Goal: Task Accomplishment & Management: Complete application form

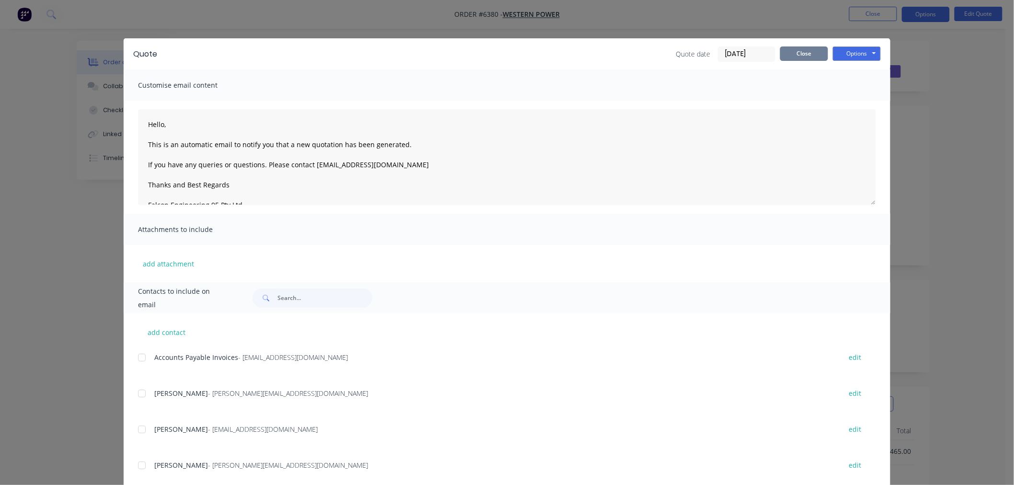
click at [793, 60] on button "Close" at bounding box center [804, 53] width 48 height 14
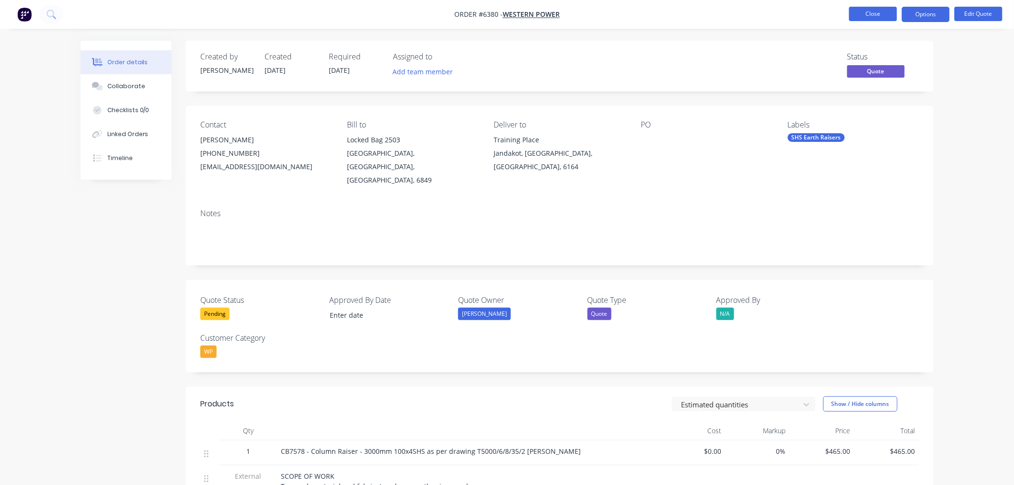
click at [874, 10] on button "Close" at bounding box center [873, 14] width 48 height 14
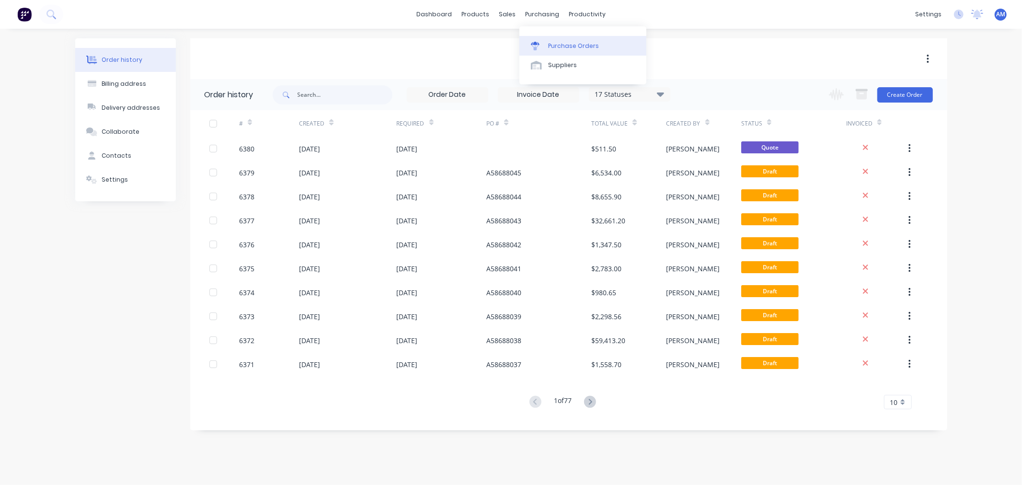
click at [551, 40] on link "Purchase Orders" at bounding box center [582, 45] width 127 height 19
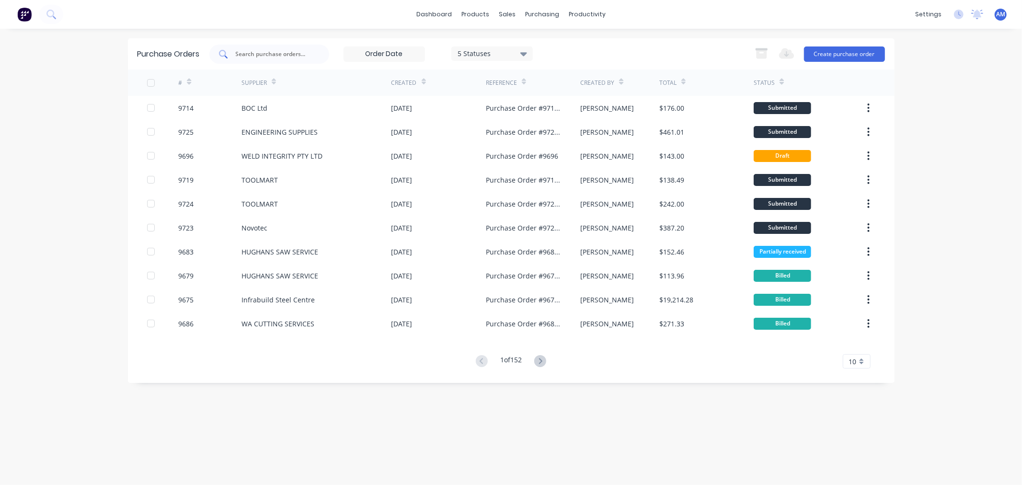
click at [275, 53] on input "text" at bounding box center [275, 54] width 80 height 10
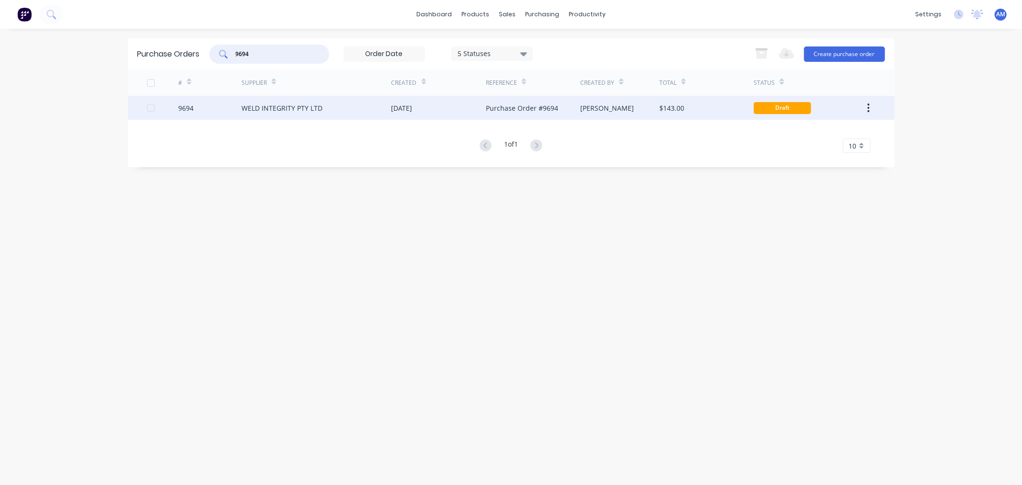
type input "9694"
click at [218, 106] on div "9694" at bounding box center [209, 108] width 63 height 24
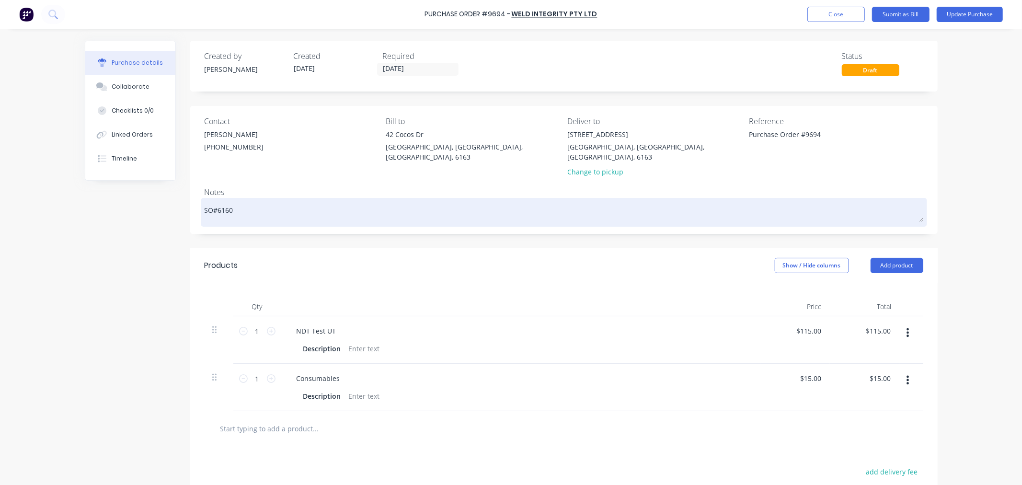
click at [267, 200] on textarea "SO#6160" at bounding box center [564, 211] width 719 height 22
type textarea "x"
type textarea "SO#6160"
type textarea "x"
type textarea "SO#6160 -"
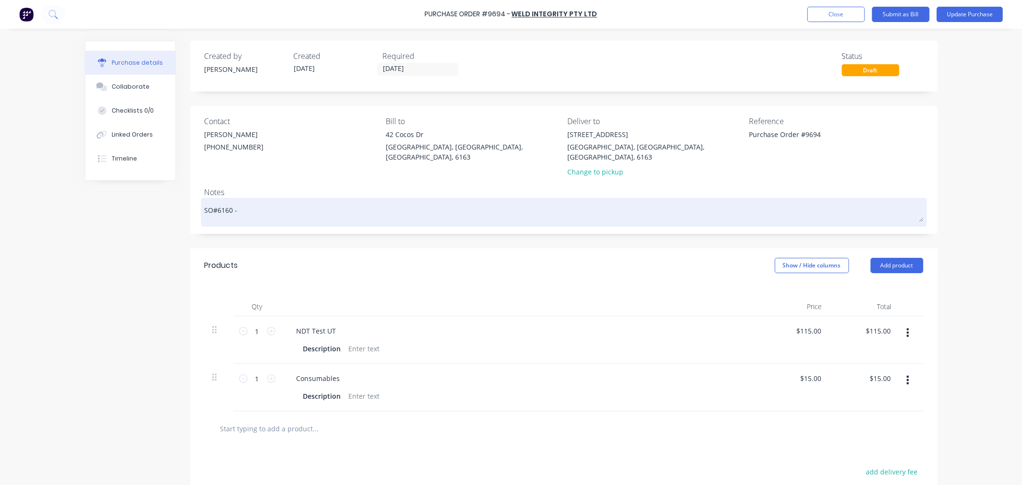
type textarea "x"
type textarea "SO#6160 -"
type textarea "x"
type textarea "SO#6160 - r"
type textarea "x"
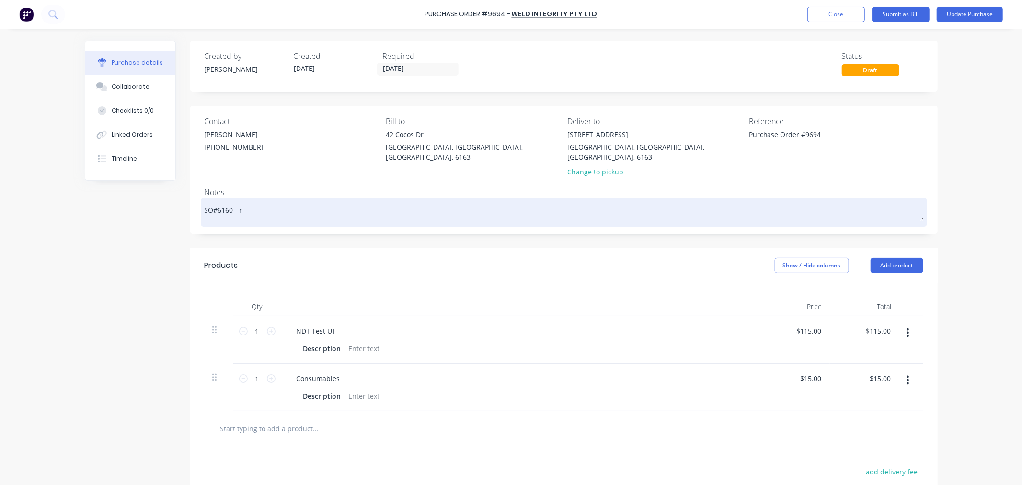
type textarea "SO#6160 - re"
type textarea "x"
type textarea "SO#6160 - rep"
type textarea "x"
type textarea "SO#6160 - repo"
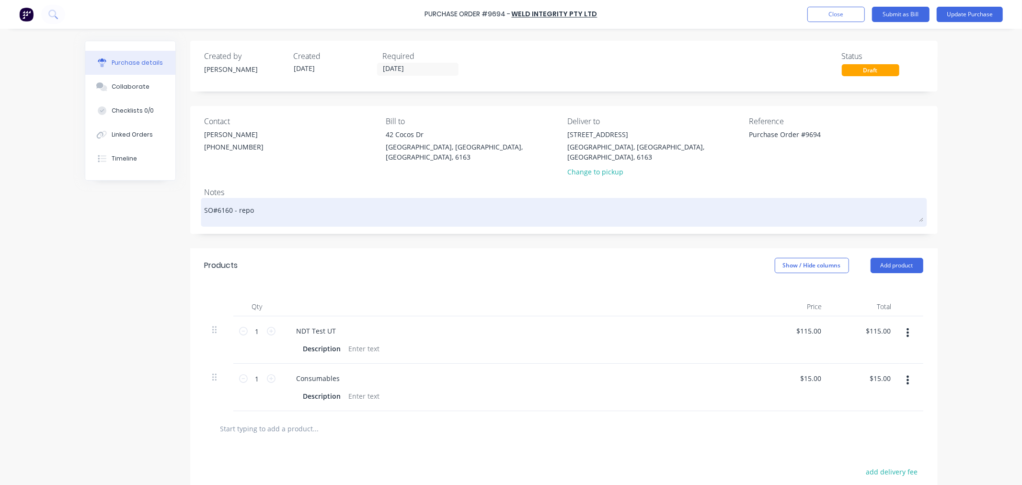
type textarea "x"
type textarea "SO#6160 - repor"
type textarea "x"
type textarea "SO#6160 - report"
type textarea "x"
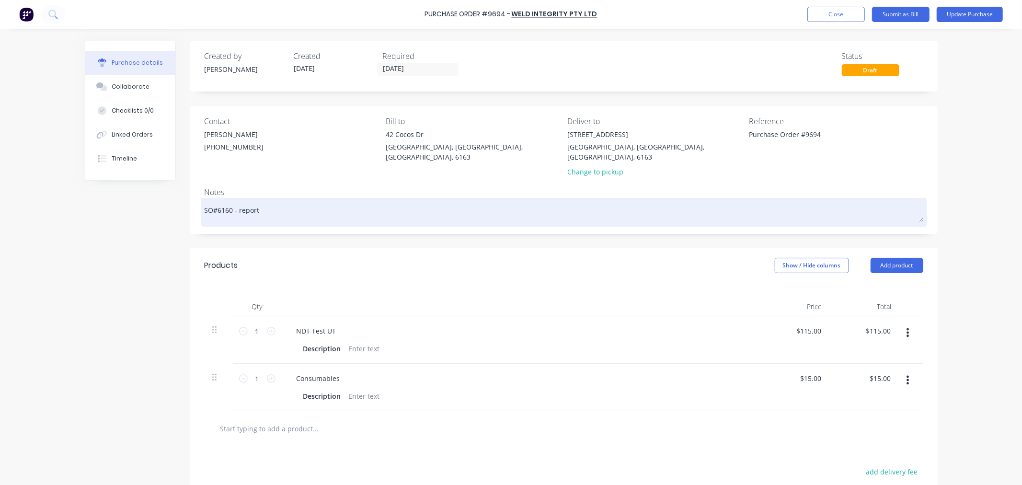
type textarea "SO#6160 - reports"
type textarea "x"
type textarea "SO#6160 - reports"
type textarea "x"
type textarea "SO#6160 - reports r"
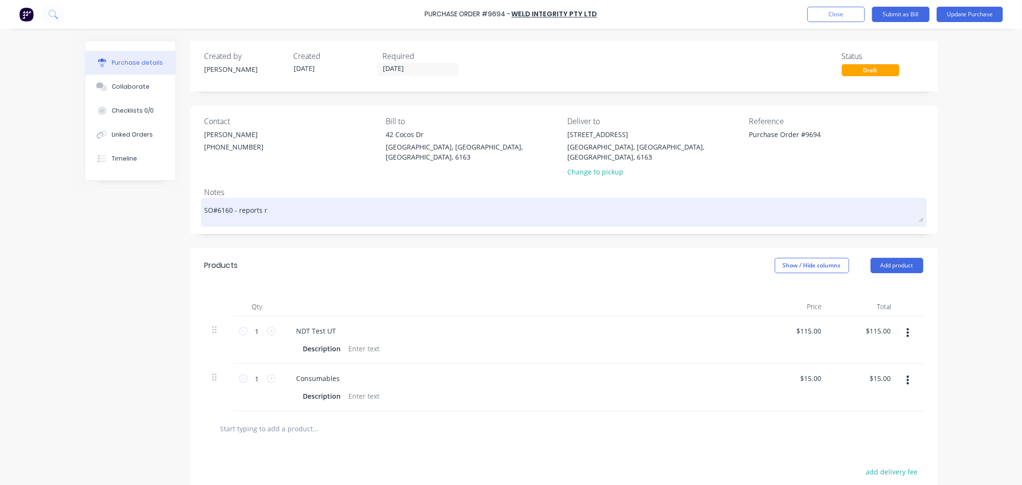
type textarea "x"
type textarea "SO#6160 - reports re"
type textarea "x"
type textarea "SO#6160 - reports ret"
type textarea "x"
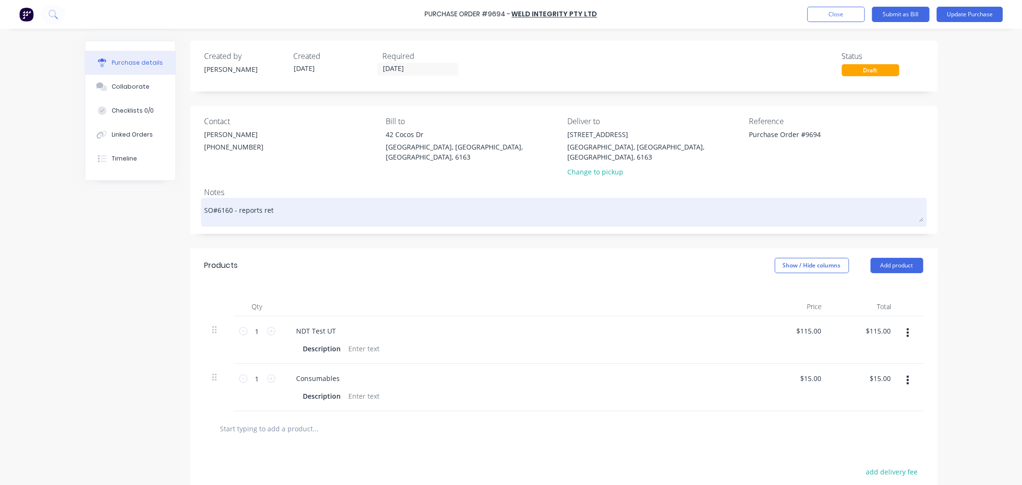
type textarea "SO#6160 - reports retu"
type textarea "x"
type textarea "SO#6160 - reports retur"
type textarea "x"
type textarea "SO#6160 - reports return"
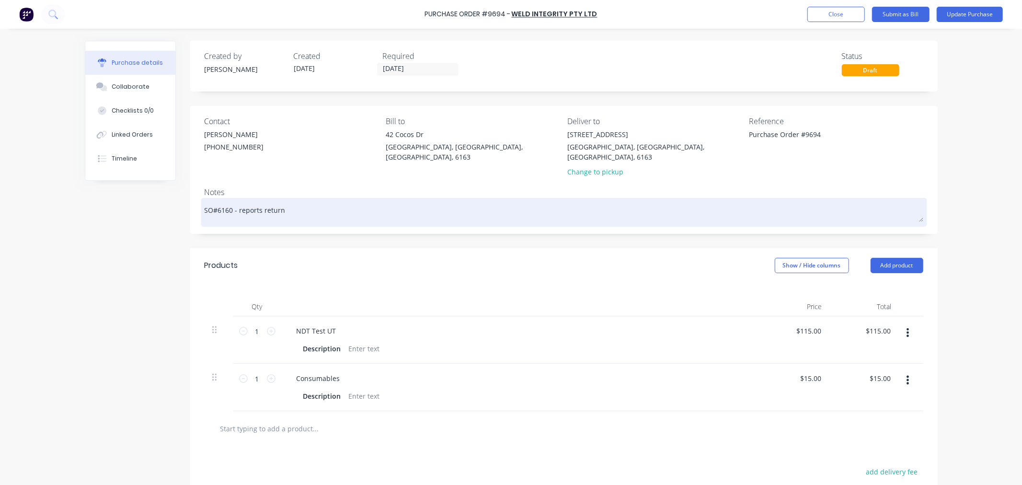
type textarea "x"
type textarea "SO#6160 - reports returne"
type textarea "x"
type textarea "SO#6160 - reports returned"
click at [255, 202] on textarea "SO#6160 - reports returned" at bounding box center [564, 211] width 719 height 22
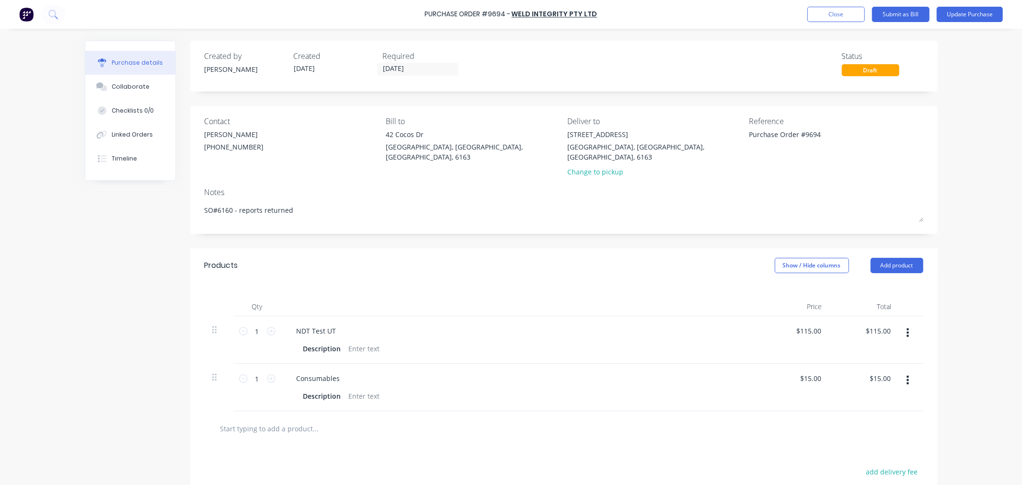
type textarea "x"
type textarea "SO#6160 - report returned"
type textarea "x"
type textarea "SO#6160 - report returned"
click at [858, 17] on button "Close" at bounding box center [835, 14] width 57 height 15
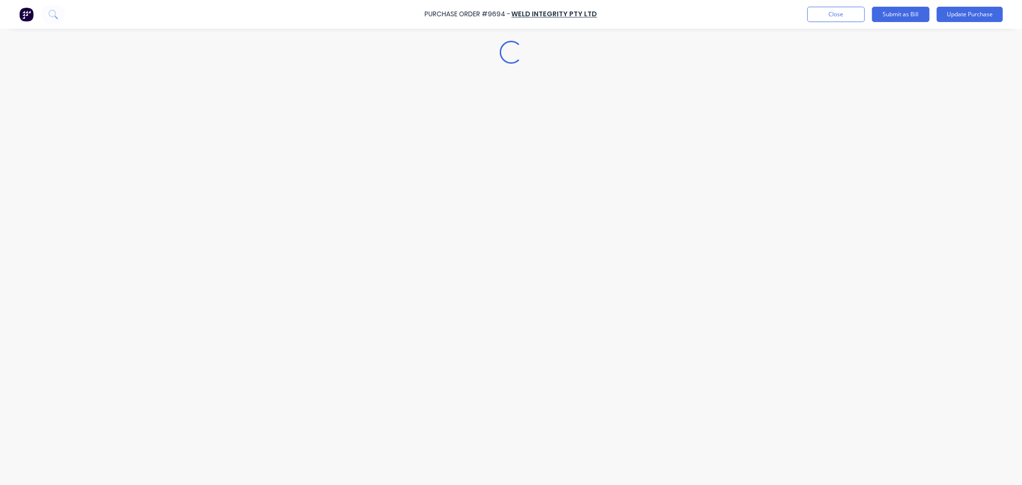
type textarea "x"
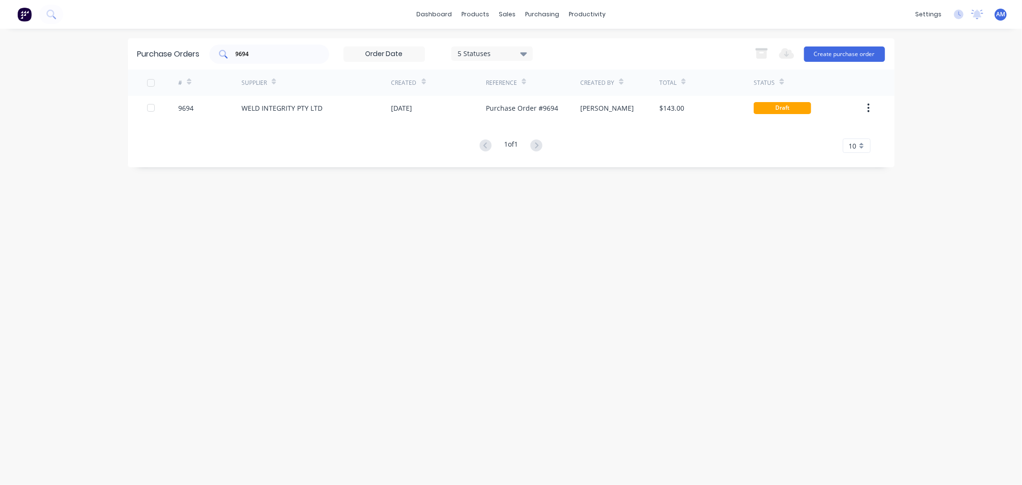
click at [274, 54] on input "9694" at bounding box center [275, 54] width 80 height 10
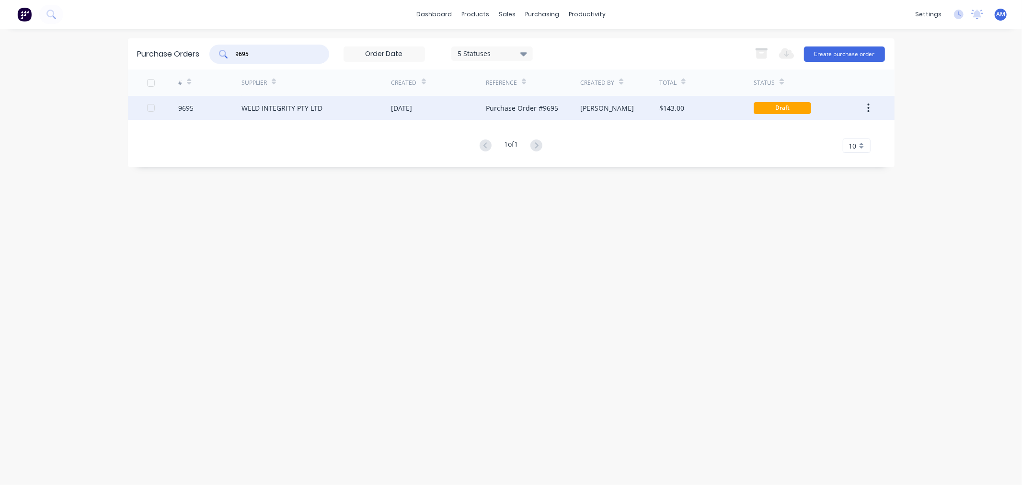
type input "9695"
click at [215, 113] on div "9695" at bounding box center [209, 108] width 63 height 24
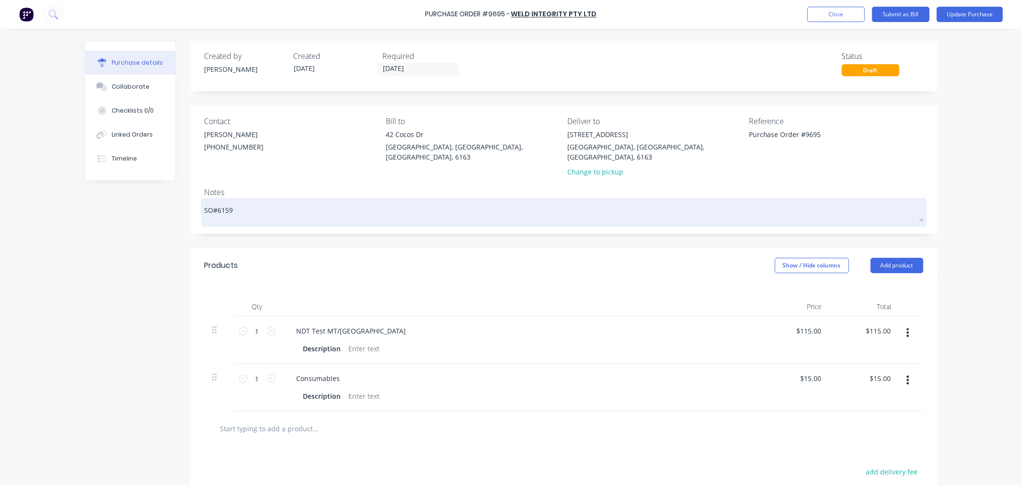
click at [257, 206] on textarea "SO#6159" at bounding box center [564, 211] width 719 height 22
type textarea "x"
type textarea "SO#6159"
type textarea "x"
type textarea "SO#6159 -"
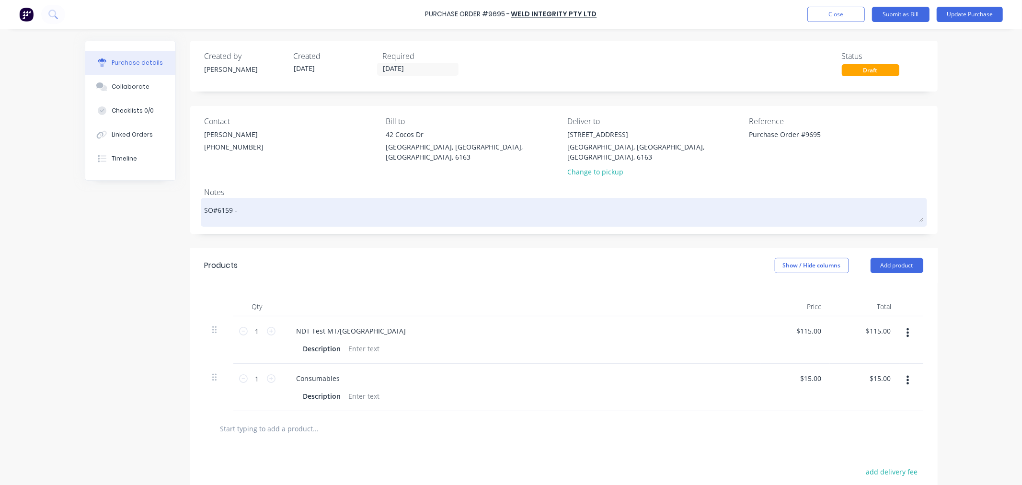
type textarea "x"
type textarea "SO#6159 -"
type textarea "x"
type textarea "SO#6159 - r"
type textarea "x"
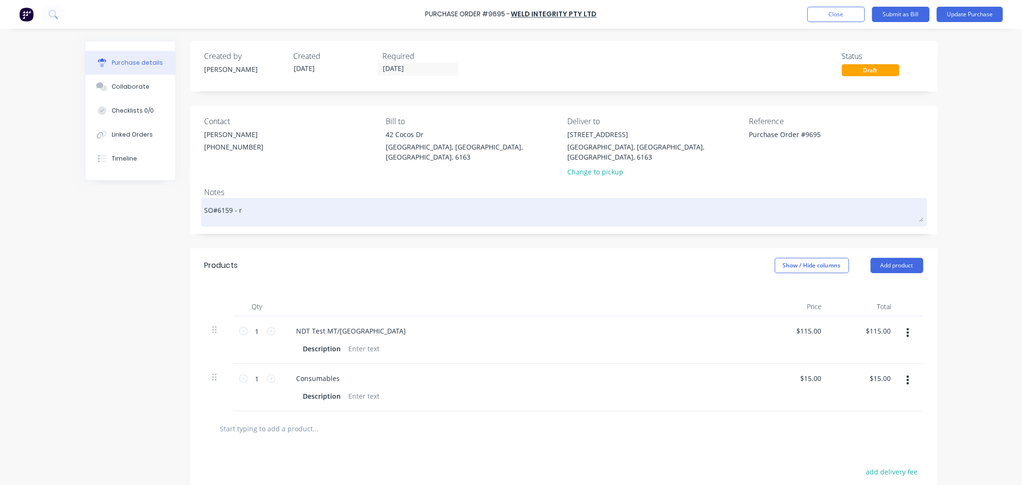
type textarea "SO#6159 - re"
type textarea "x"
type textarea "SO#6159 - rep"
type textarea "x"
type textarea "SO#6159 - repo"
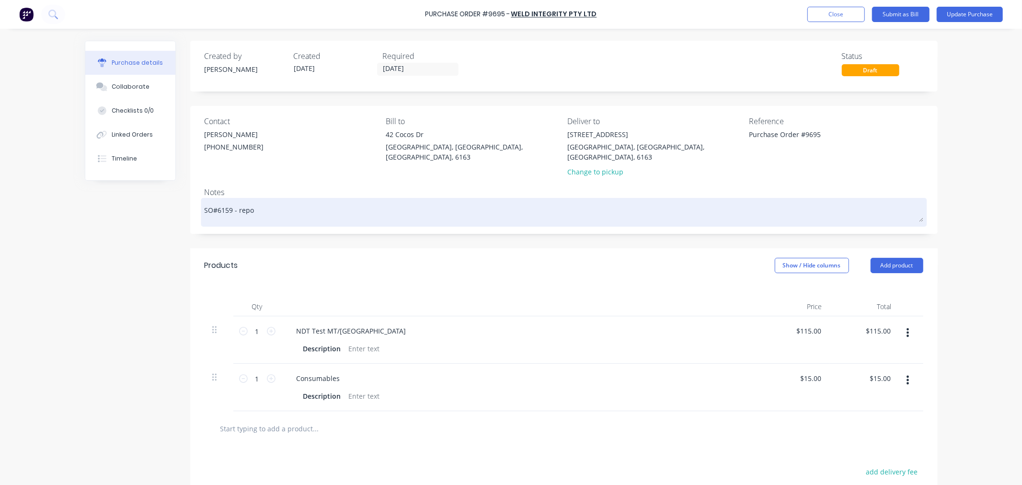
type textarea "x"
type textarea "SO#6159 - repor"
type textarea "x"
type textarea "SO#6159 - report"
type textarea "x"
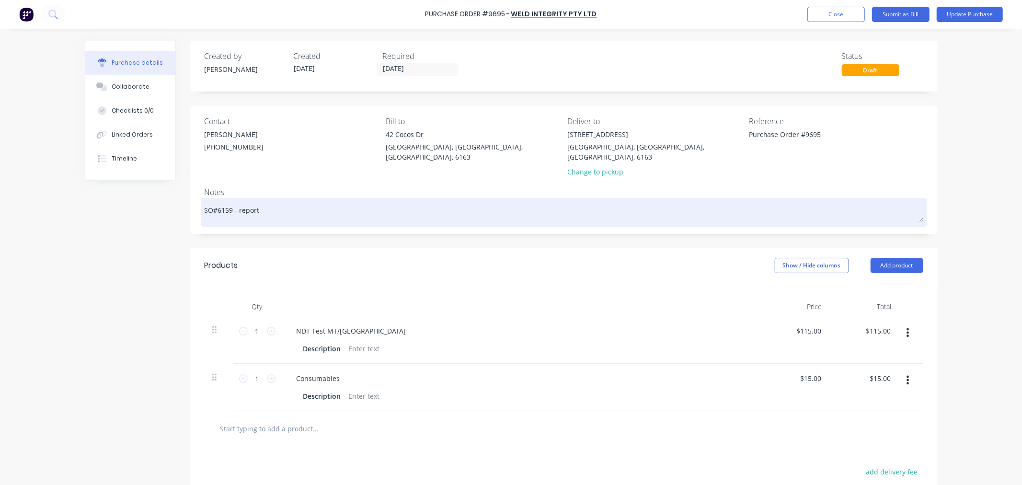
type textarea "SO#6159 - report"
type textarea "x"
type textarea "SO#6159 - report r"
type textarea "x"
type textarea "SO#6159 - report re"
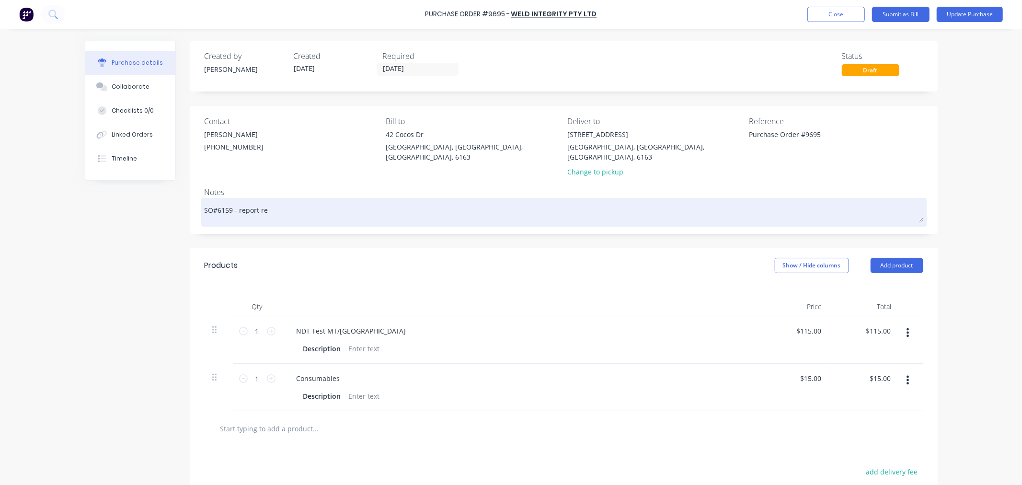
type textarea "x"
type textarea "SO#6159 - report ret"
type textarea "x"
type textarea "SO#6159 - report retu"
type textarea "x"
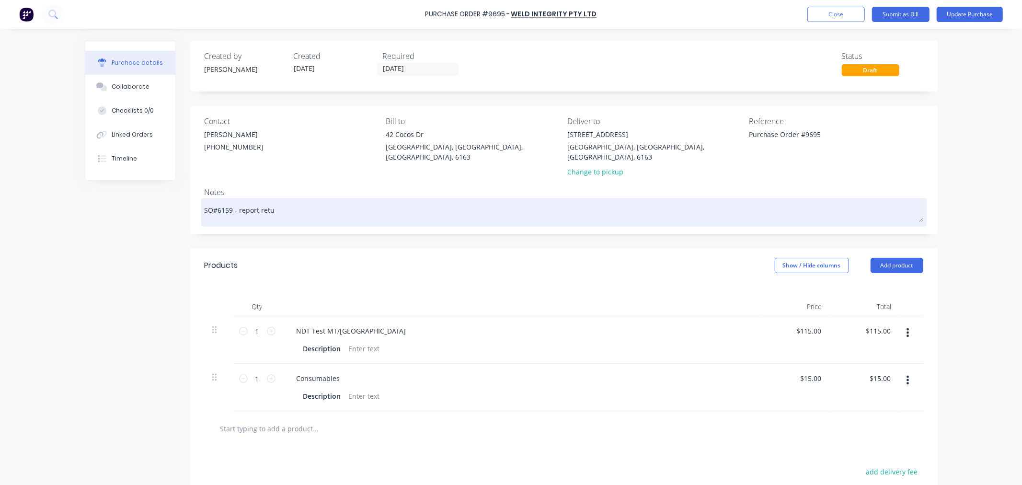
type textarea "SO#6159 - report retur"
type textarea "x"
type textarea "SO#6159 - report return"
type textarea "x"
type textarea "SO#6159 - report returne"
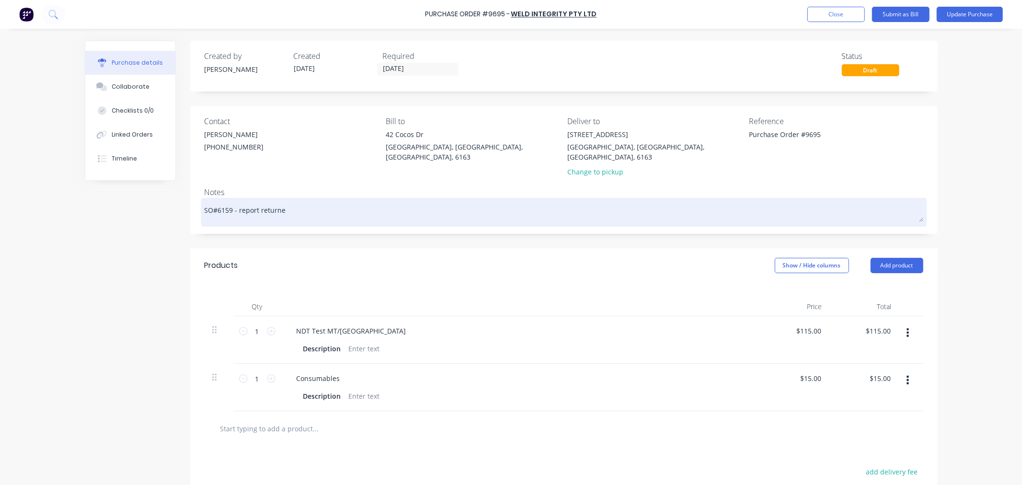
type textarea "x"
type textarea "SO#6159 - report returned"
type textarea "x"
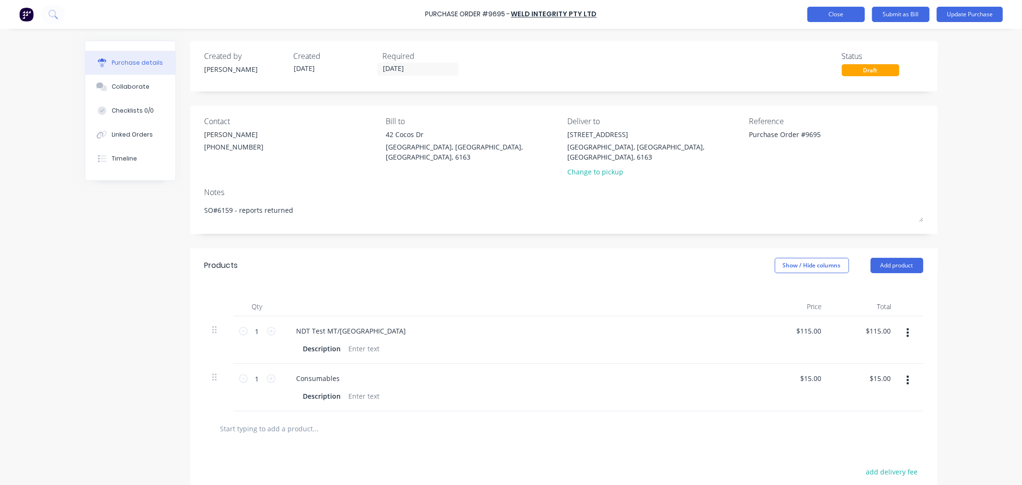
type textarea "SO#6159 - reports returned"
type textarea "x"
type textarea "SO#6159 - reports returned"
click at [855, 18] on button "Close" at bounding box center [835, 14] width 57 height 15
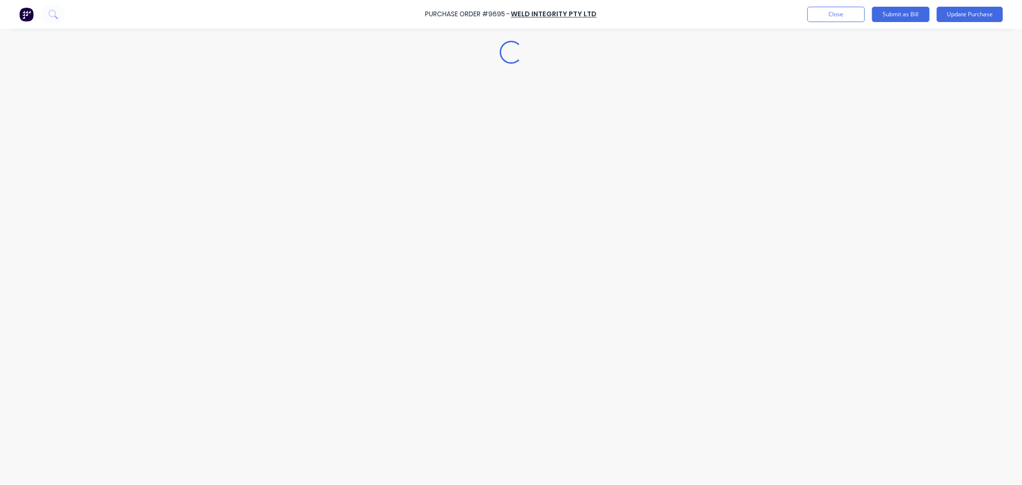
type textarea "x"
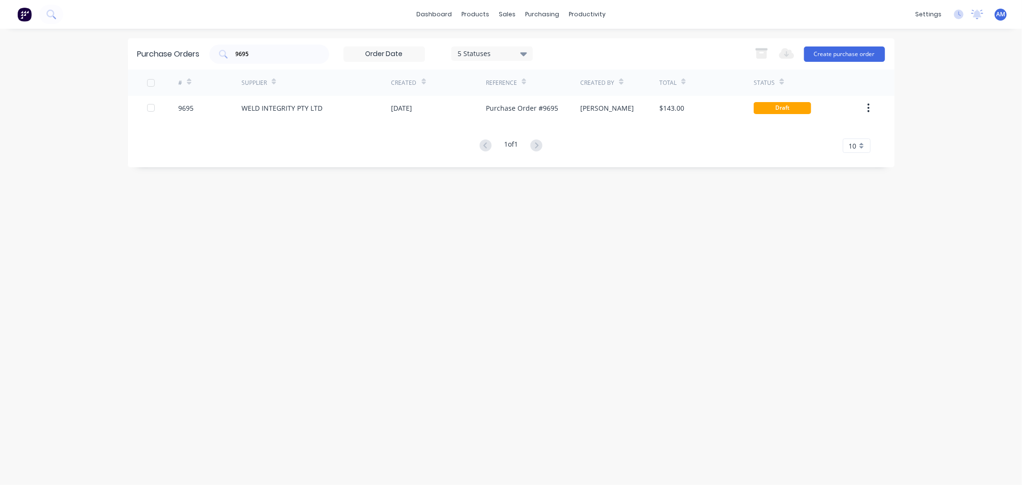
click at [351, 288] on div "Purchase Orders 9695 5 Statuses 5 Statuses Export to Excel (XLSX) Create purcha…" at bounding box center [511, 256] width 766 height 437
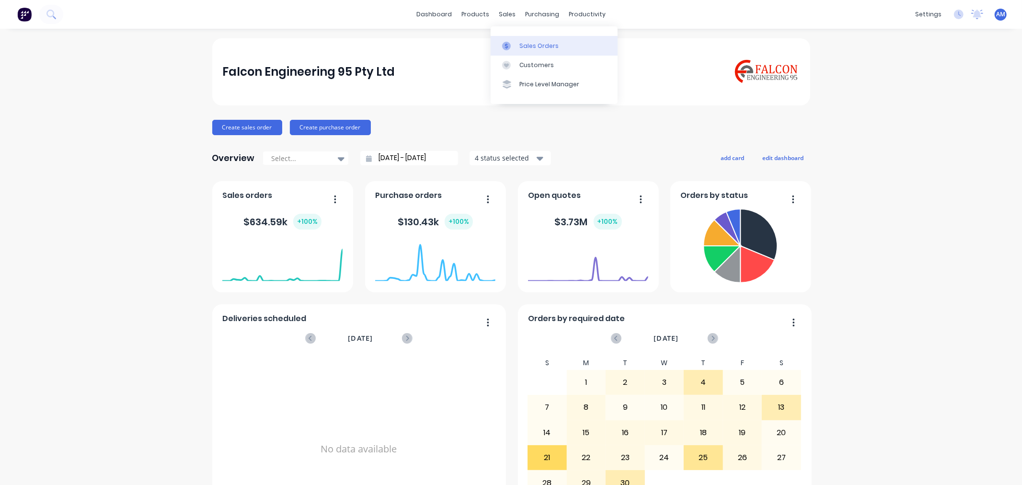
click at [524, 40] on link "Sales Orders" at bounding box center [554, 45] width 127 height 19
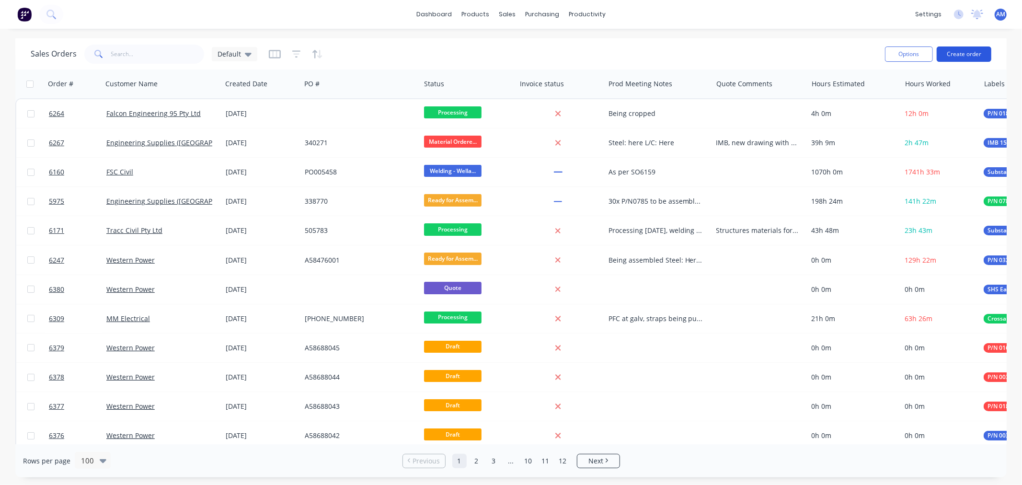
click at [966, 55] on button "Create order" at bounding box center [964, 53] width 55 height 15
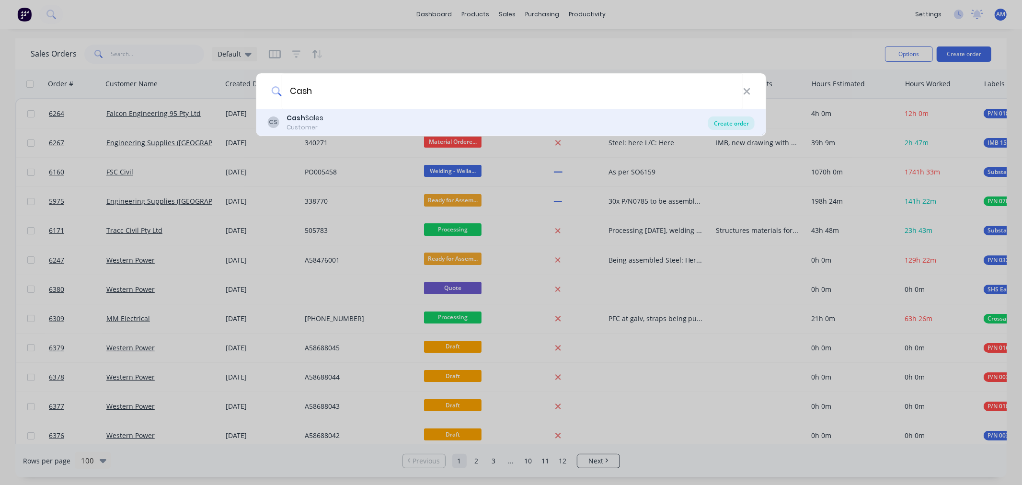
type input "Cash"
click at [731, 123] on div "Create order" at bounding box center [731, 122] width 46 height 13
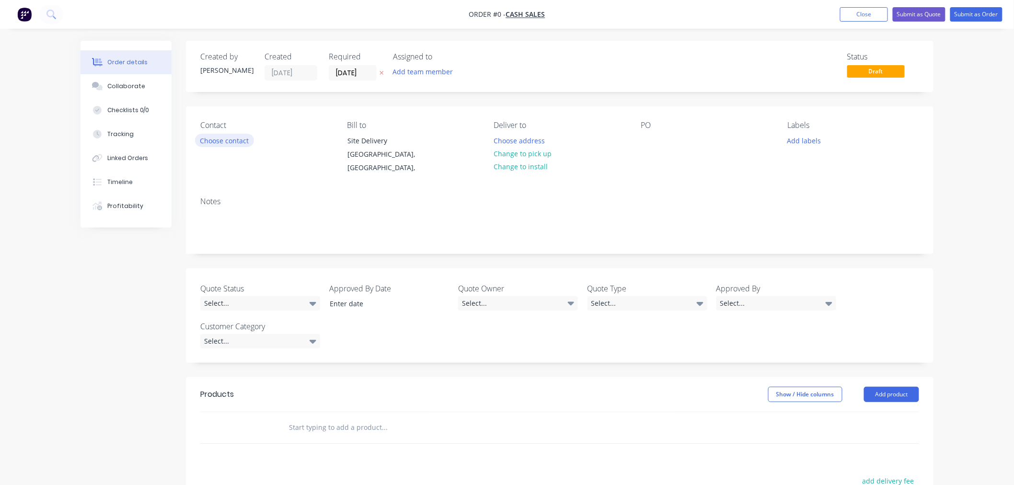
click at [226, 139] on button "Choose contact" at bounding box center [224, 140] width 59 height 13
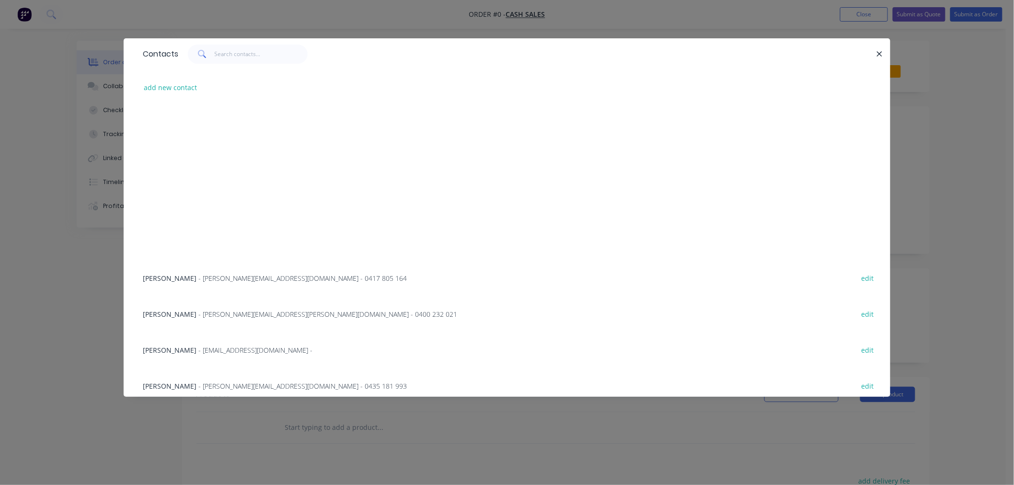
scroll to position [1361, 0]
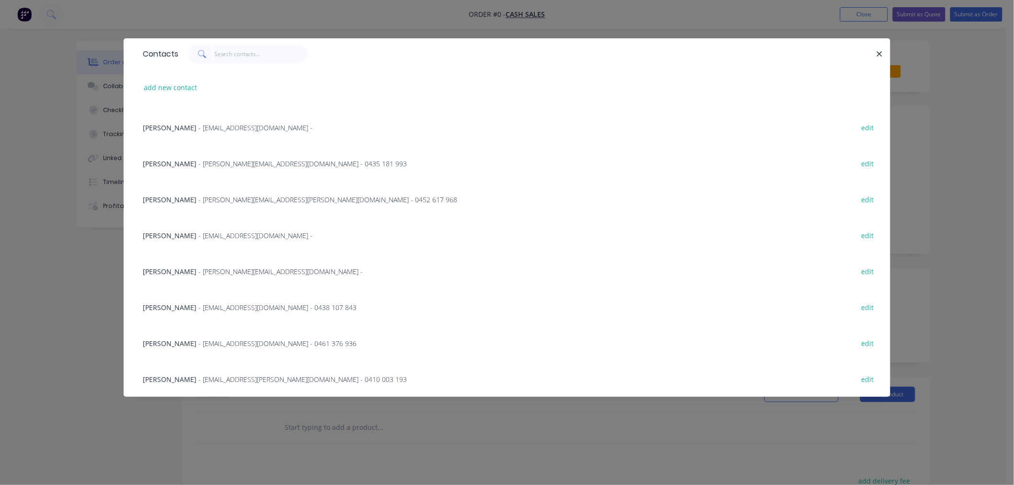
click at [198, 197] on span "- [PERSON_NAME][EMAIL_ADDRESS][PERSON_NAME][DOMAIN_NAME] - 0452 617 968" at bounding box center [327, 199] width 259 height 9
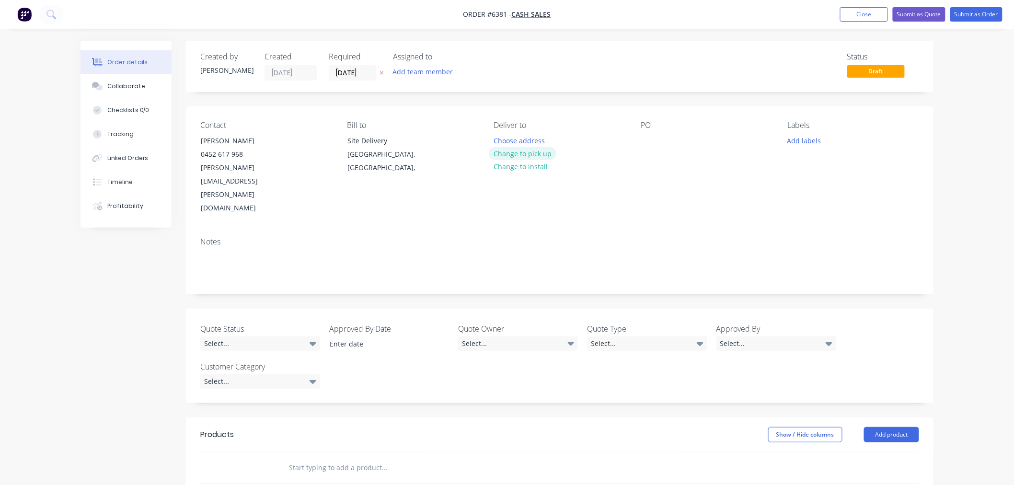
click at [521, 152] on button "Change to pick up" at bounding box center [523, 153] width 68 height 13
click at [504, 140] on div at bounding box center [501, 141] width 15 height 14
click at [799, 139] on button "Add labels" at bounding box center [804, 140] width 44 height 13
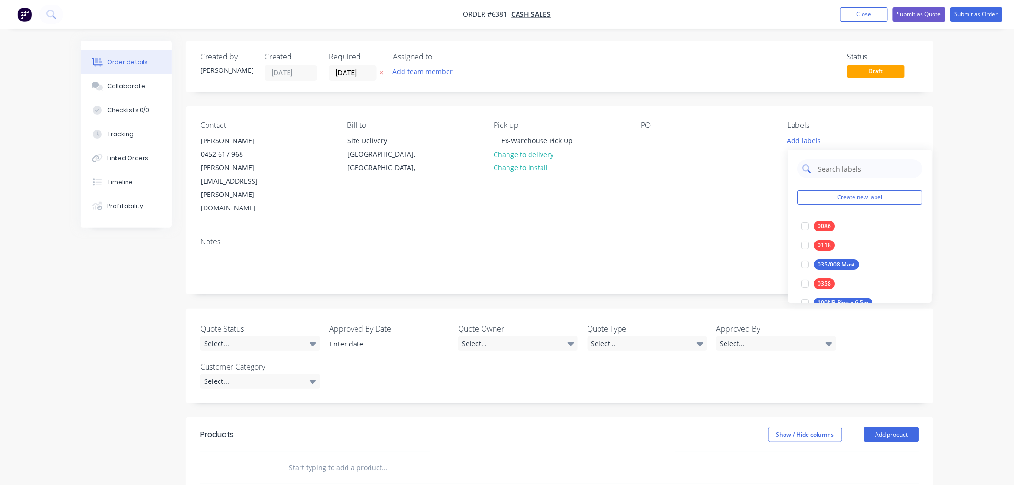
click at [821, 166] on input "text" at bounding box center [867, 168] width 100 height 19
click at [819, 197] on button "Create new label" at bounding box center [859, 197] width 125 height 14
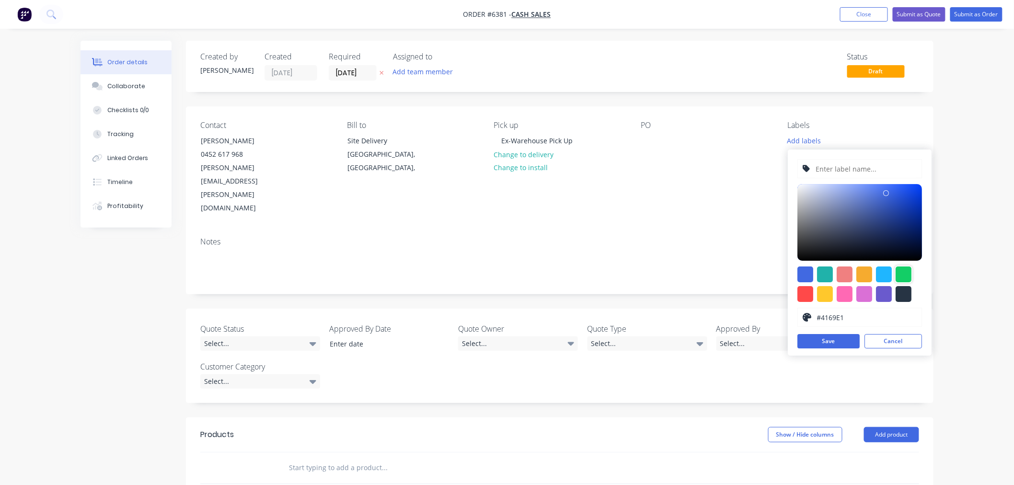
click at [906, 271] on div at bounding box center [903, 274] width 16 height 16
type input "#13CE66"
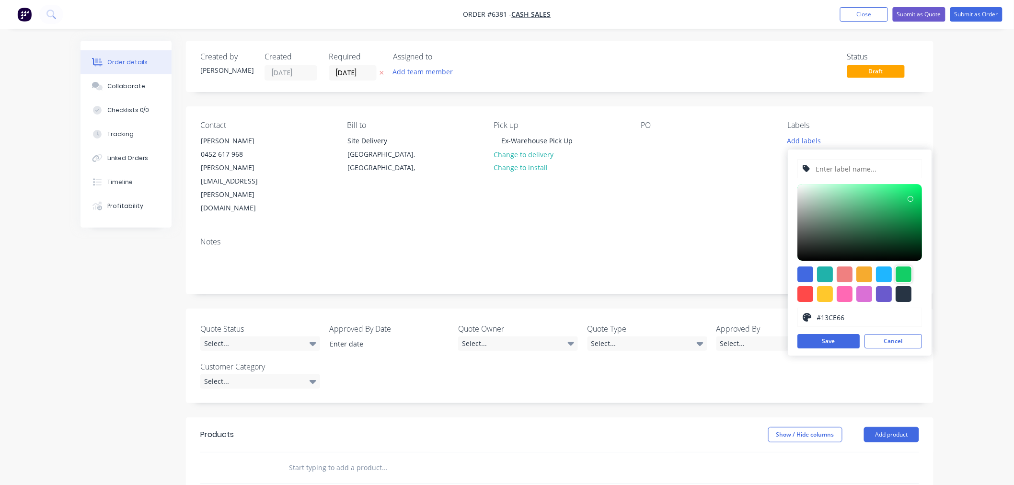
click at [832, 169] on input "text" at bounding box center [866, 169] width 102 height 18
type input "Adjuster Blocks"
click at [835, 341] on button "Save" at bounding box center [828, 341] width 62 height 14
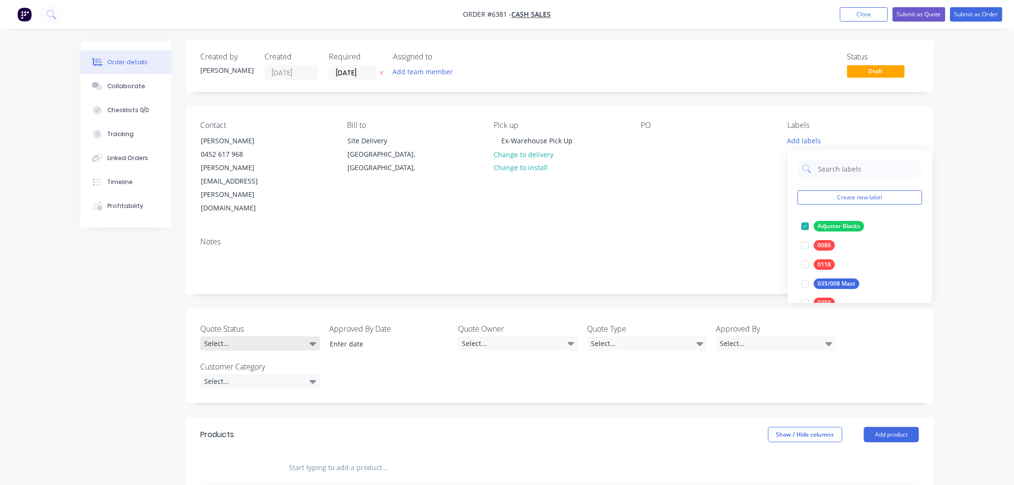
click at [280, 336] on div "Select..." at bounding box center [260, 343] width 120 height 14
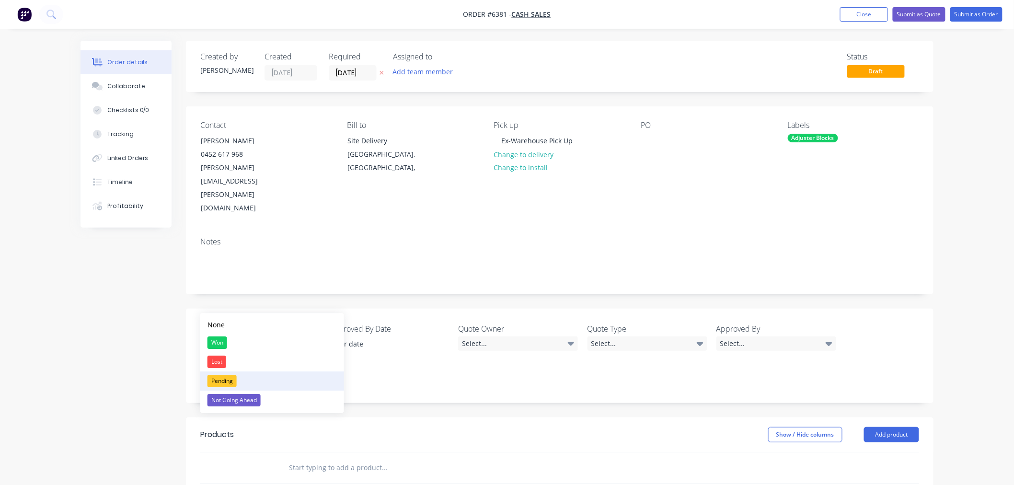
click at [240, 372] on button "Pending" at bounding box center [272, 380] width 144 height 19
click at [520, 323] on label "Quote Owner" at bounding box center [518, 328] width 120 height 11
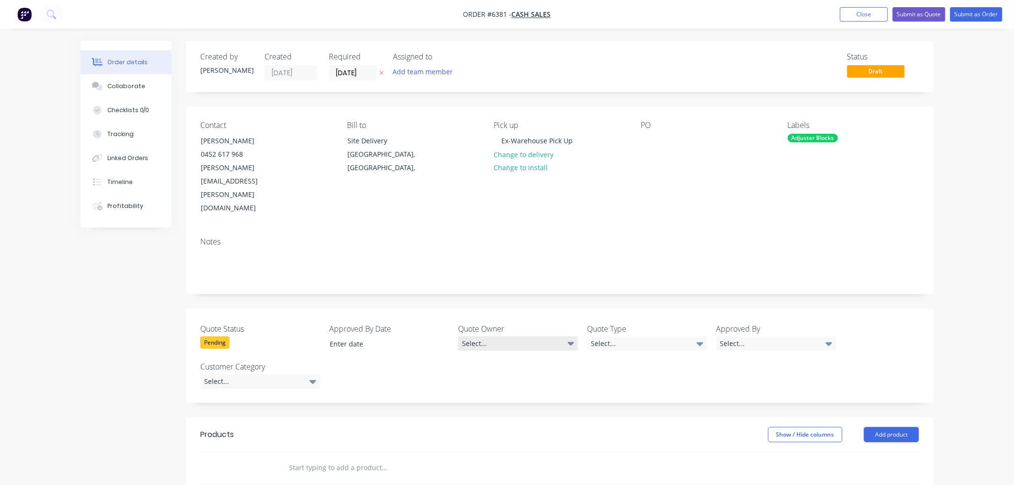
click at [509, 336] on div "Select..." at bounding box center [518, 343] width 120 height 14
click at [506, 341] on button "[PERSON_NAME]" at bounding box center [530, 342] width 144 height 19
click at [619, 310] on div "Quote Status Pending Approved By Date Quote Owner [PERSON_NAME] Quote Type Sele…" at bounding box center [559, 356] width 747 height 94
click at [616, 336] on div "Select..." at bounding box center [647, 343] width 120 height 14
click at [619, 385] on button "Quote" at bounding box center [659, 380] width 144 height 19
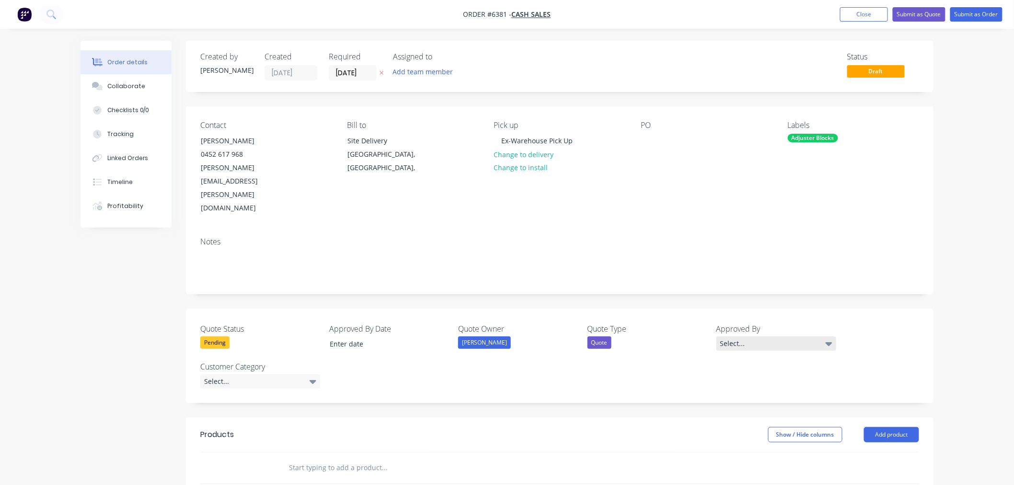
drag, startPoint x: 750, startPoint y: 305, endPoint x: 746, endPoint y: 310, distance: 6.5
click at [750, 336] on div "Select..." at bounding box center [776, 343] width 120 height 14
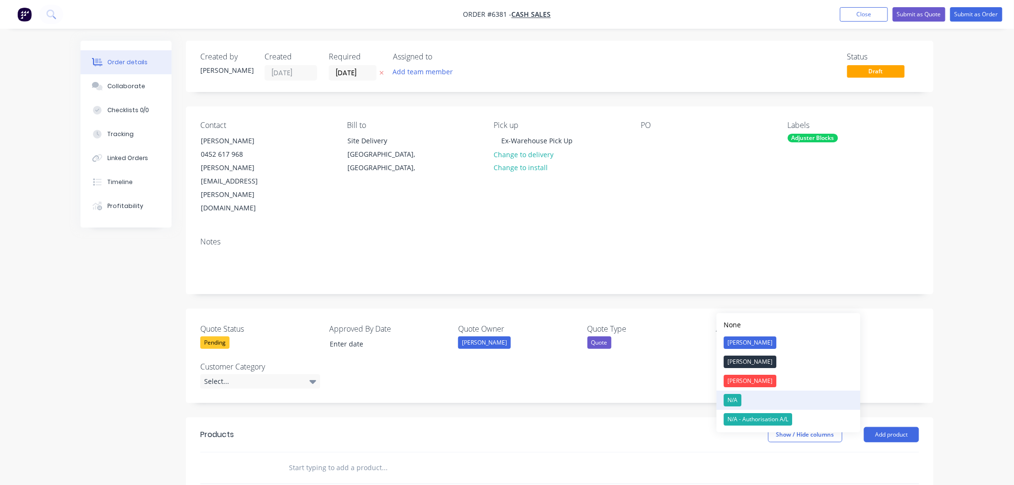
click at [730, 402] on div "N/A" at bounding box center [733, 400] width 18 height 12
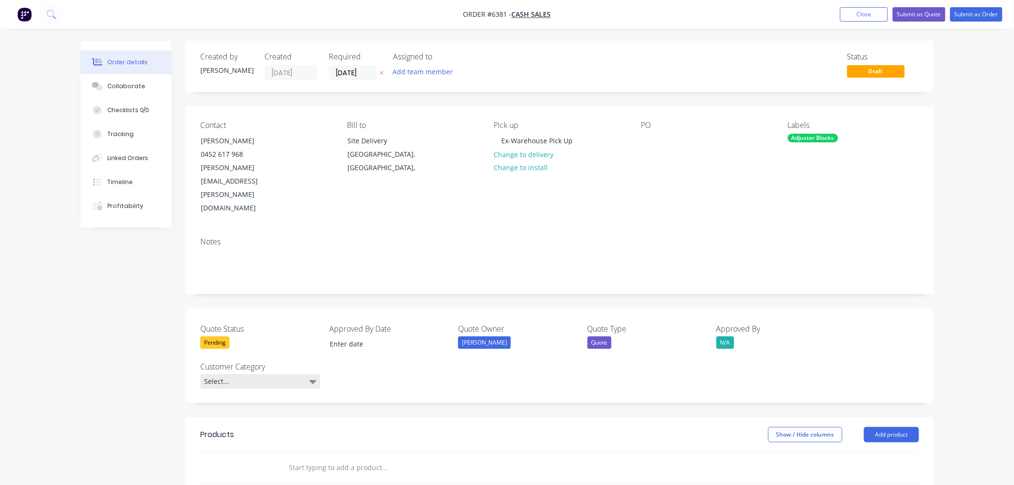
drag, startPoint x: 254, startPoint y: 331, endPoint x: 254, endPoint y: 340, distance: 9.1
click at [254, 361] on label "Customer Category" at bounding box center [260, 366] width 120 height 11
click at [253, 374] on div "Select..." at bounding box center [260, 381] width 120 height 14
click at [228, 382] on button "GE" at bounding box center [272, 380] width 144 height 19
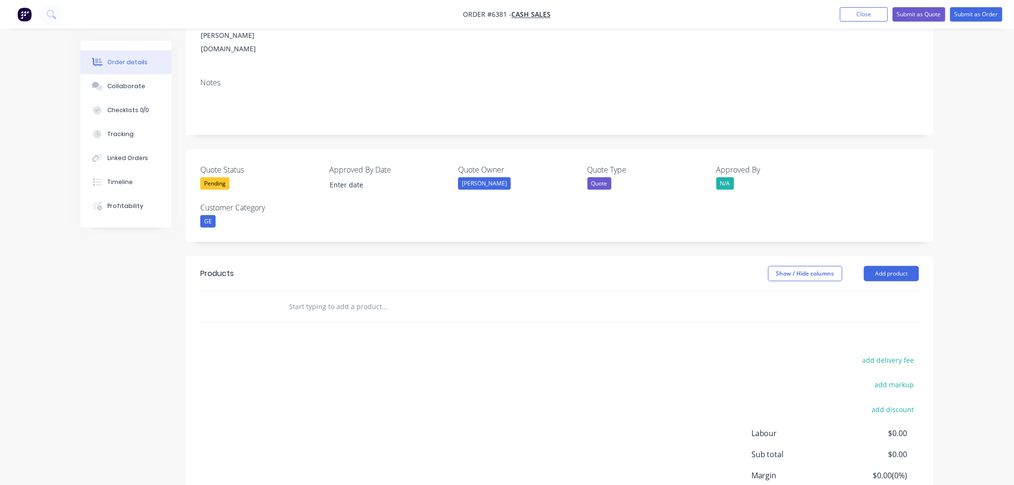
scroll to position [160, 0]
click at [902, 265] on button "Add product" at bounding box center [891, 272] width 55 height 15
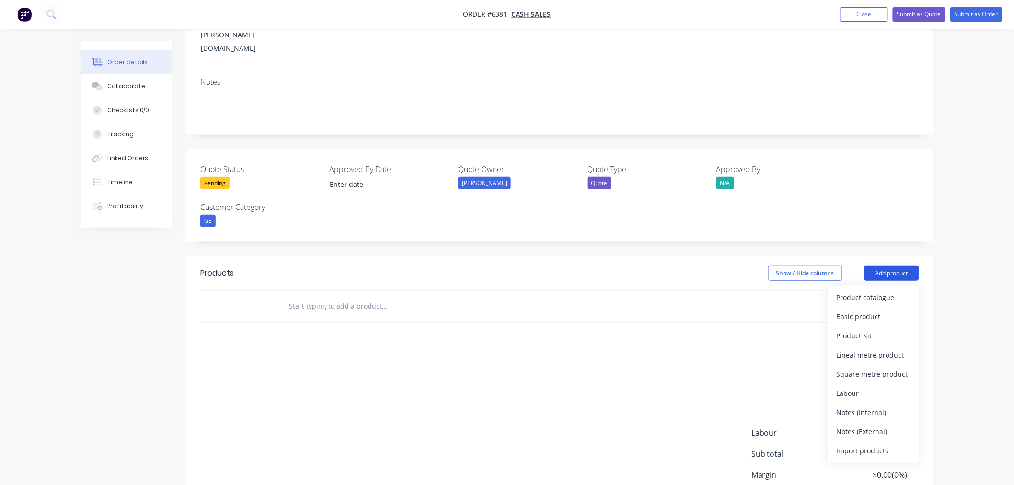
drag, startPoint x: 868, startPoint y: 270, endPoint x: 880, endPoint y: 240, distance: 32.7
click at [869, 307] on button "Basic product" at bounding box center [873, 316] width 91 height 19
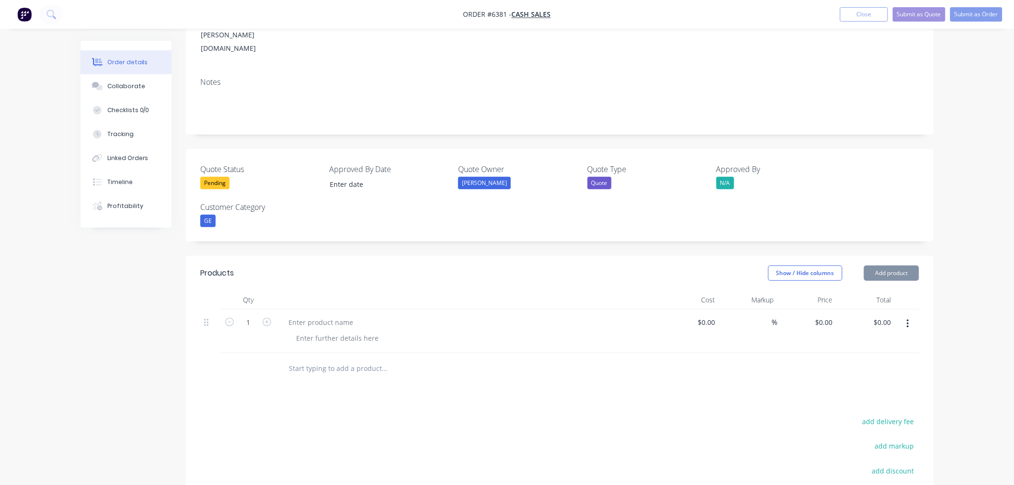
click at [880, 265] on button "Add product" at bounding box center [891, 272] width 55 height 15
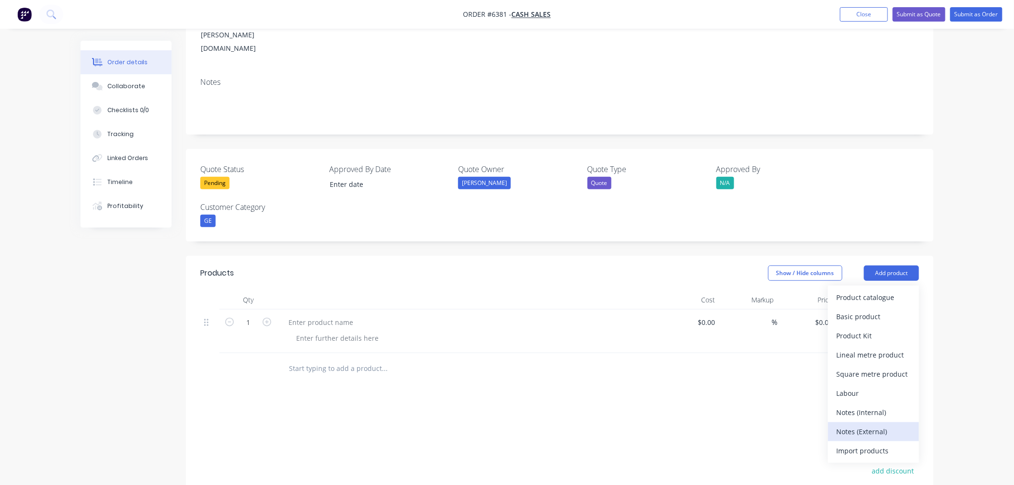
click at [863, 424] on div "Notes (External)" at bounding box center [873, 431] width 74 height 14
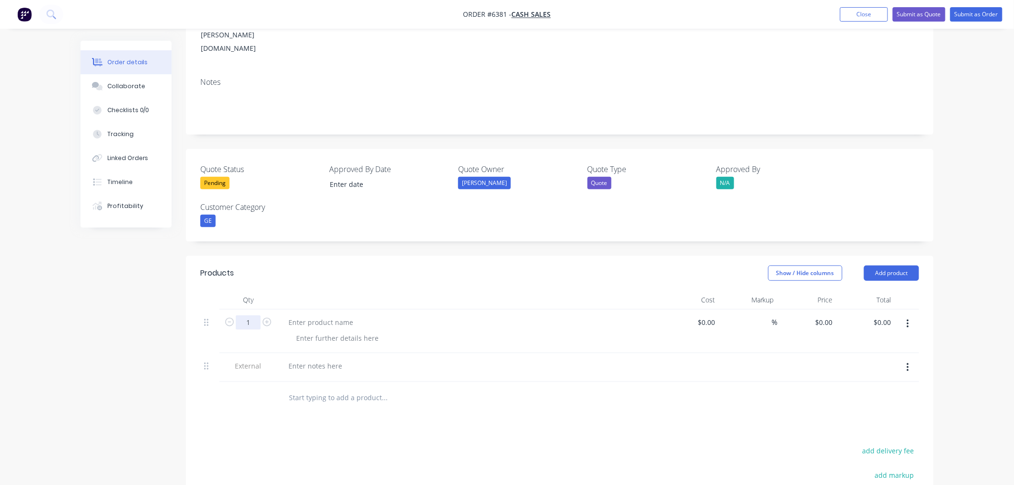
click at [257, 315] on input "1" at bounding box center [248, 322] width 25 height 14
type input "20"
drag, startPoint x: 311, startPoint y: 270, endPoint x: 310, endPoint y: 277, distance: 6.9
click at [311, 309] on div at bounding box center [468, 331] width 383 height 44
click at [309, 315] on div at bounding box center [321, 322] width 80 height 14
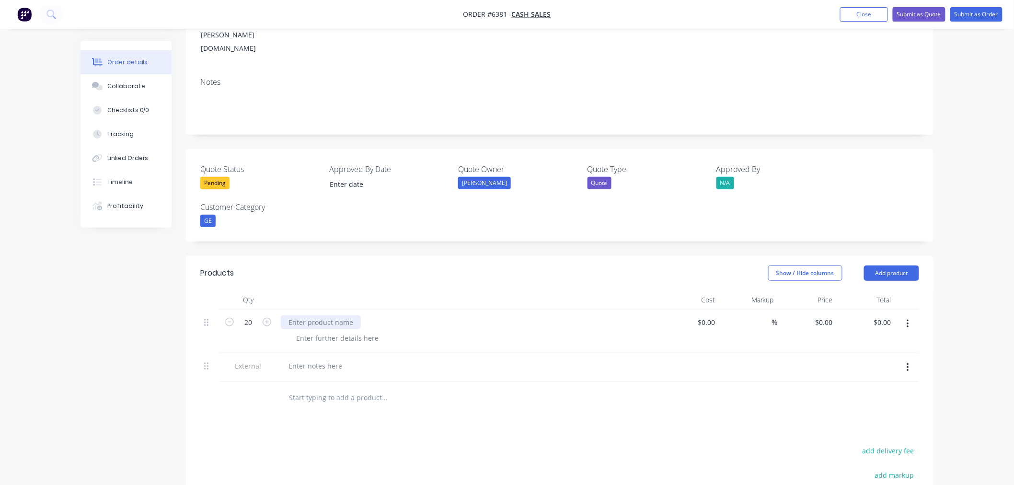
click at [325, 315] on div at bounding box center [321, 322] width 80 height 14
click at [300, 315] on div at bounding box center [321, 322] width 80 height 14
click at [305, 359] on div at bounding box center [315, 366] width 69 height 14
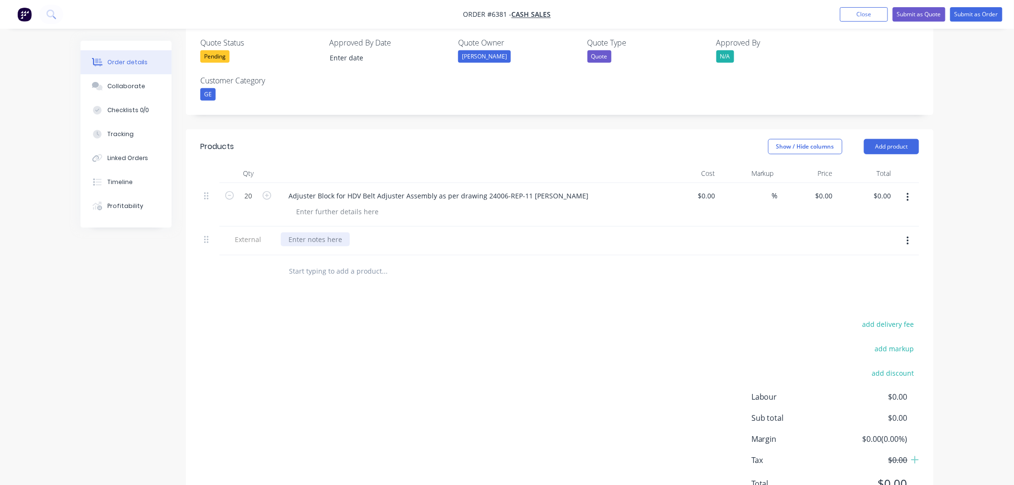
scroll to position [292, 0]
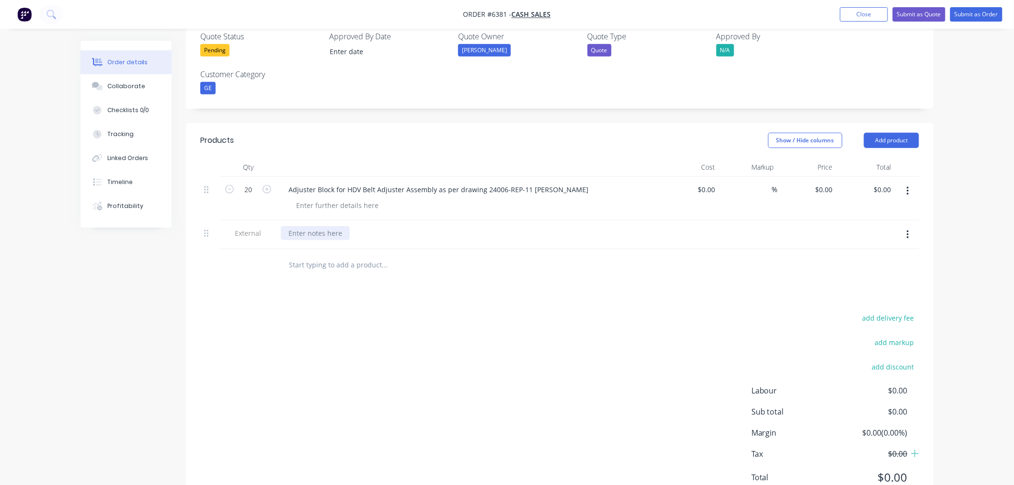
click at [308, 226] on div at bounding box center [315, 233] width 69 height 14
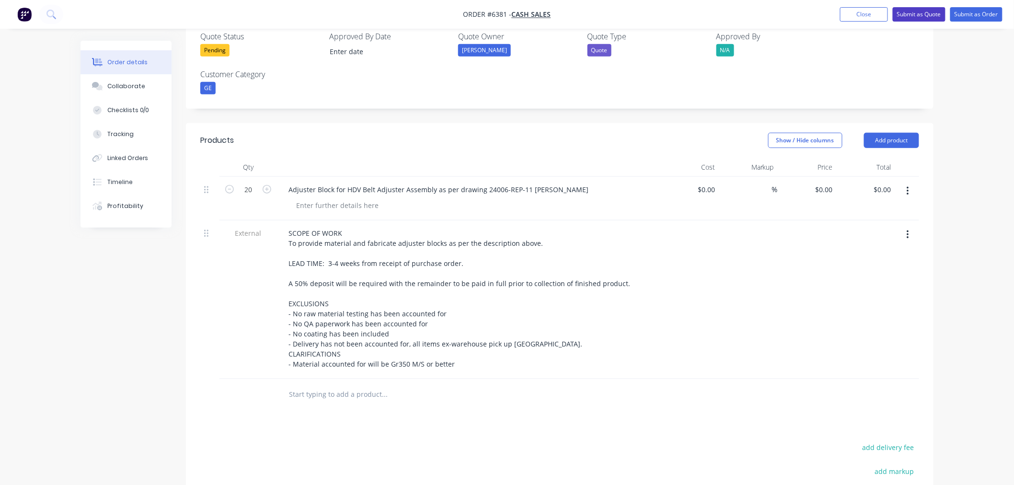
click at [926, 16] on button "Submit as Quote" at bounding box center [918, 14] width 53 height 14
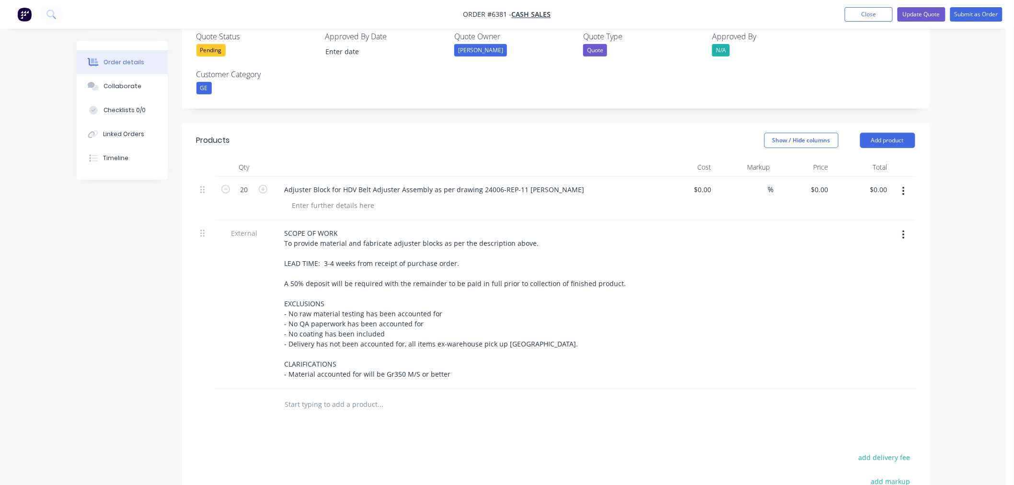
scroll to position [0, 0]
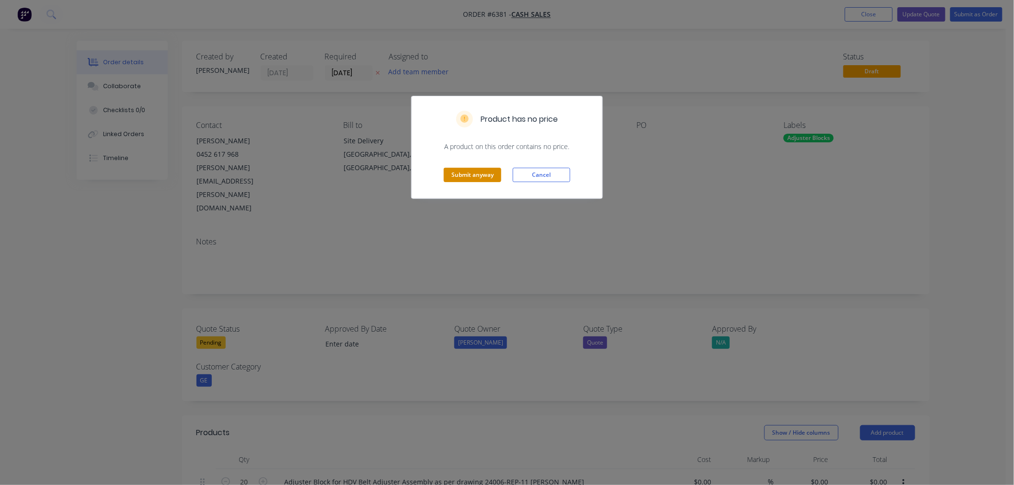
click at [455, 173] on button "Submit anyway" at bounding box center [472, 175] width 57 height 14
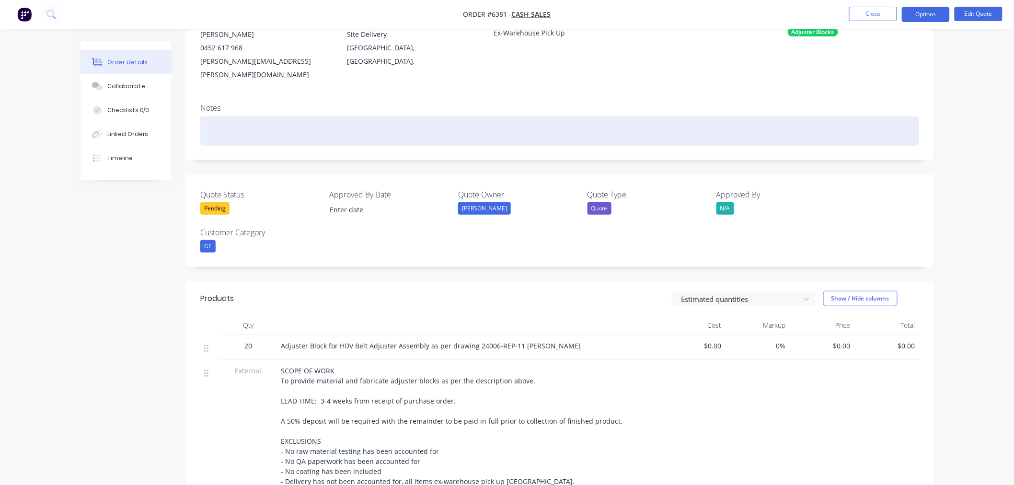
scroll to position [106, 0]
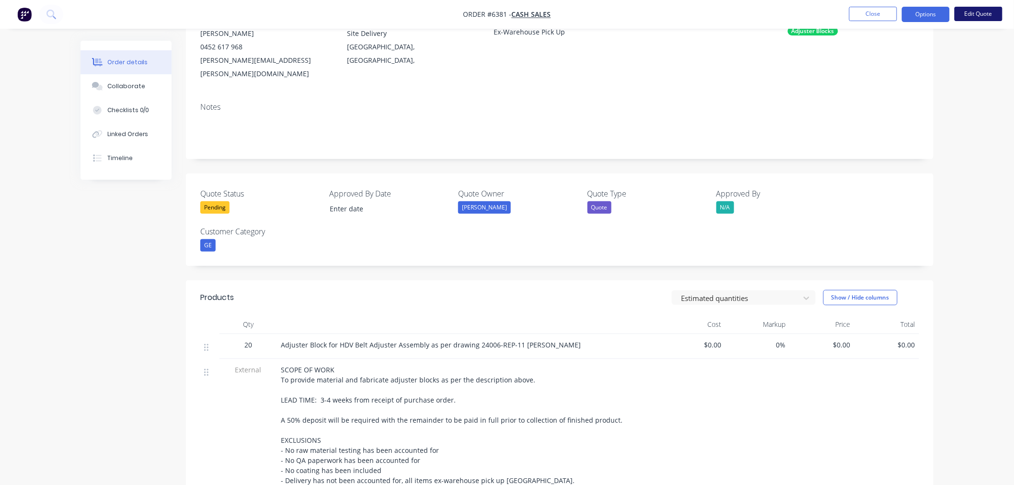
click at [974, 13] on button "Edit Quote" at bounding box center [978, 14] width 48 height 14
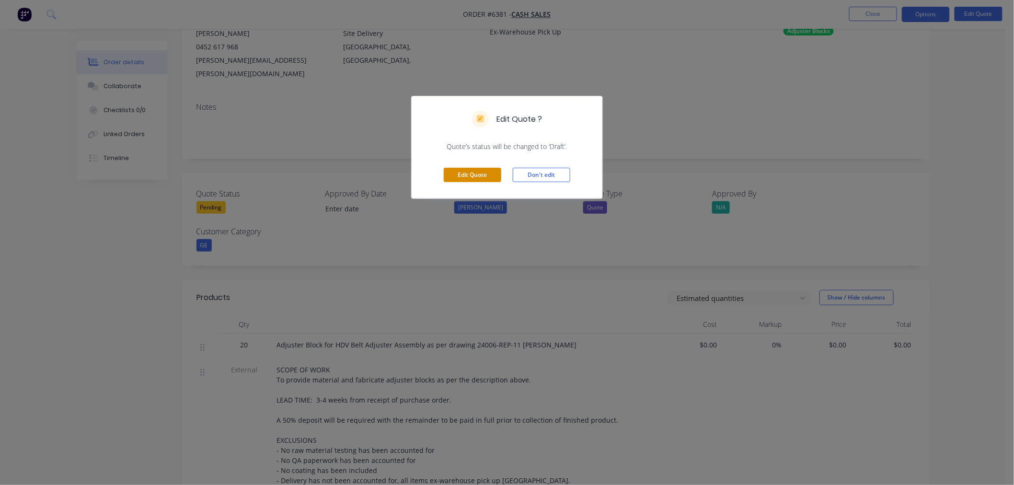
click at [485, 171] on button "Edit Quote" at bounding box center [472, 175] width 57 height 14
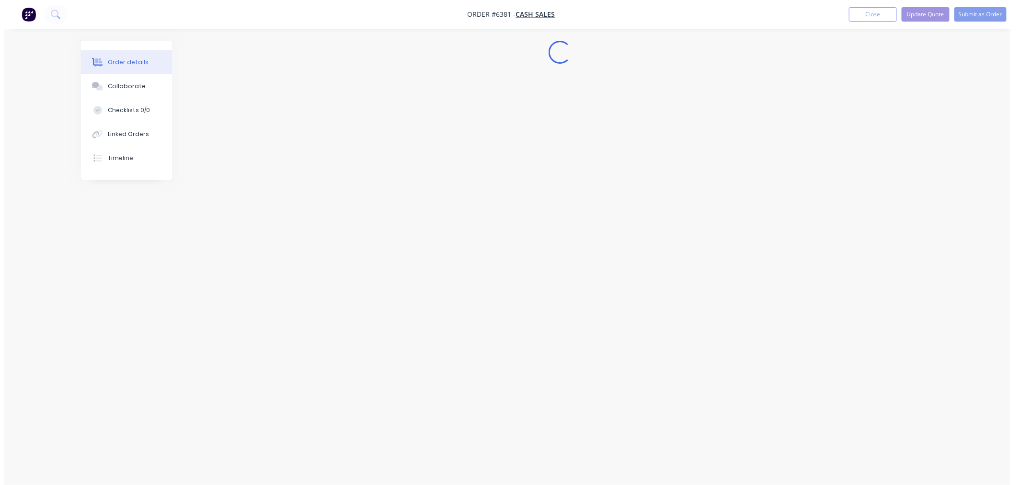
scroll to position [0, 0]
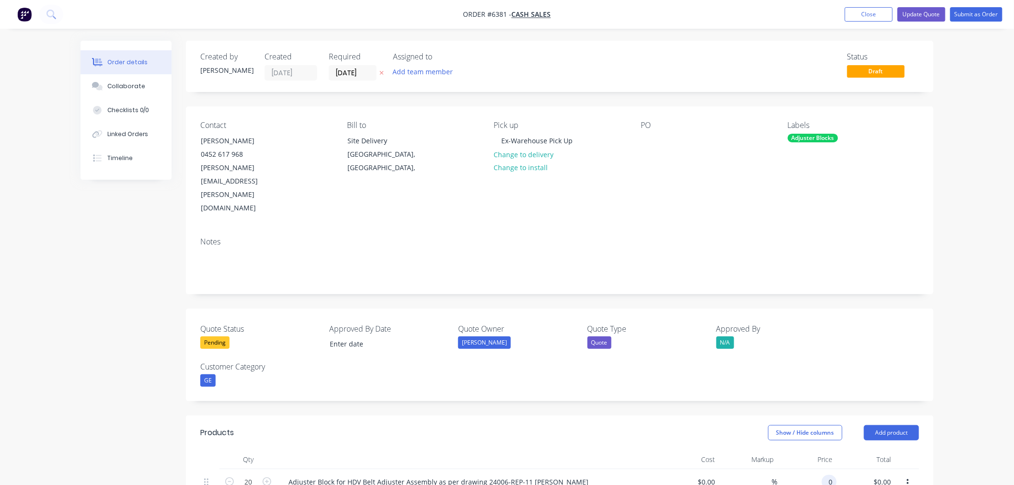
click at [827, 475] on input "0" at bounding box center [830, 482] width 11 height 14
type input "$215.00"
type input "4300.00"
type input "215"
type input "$4,300.00"
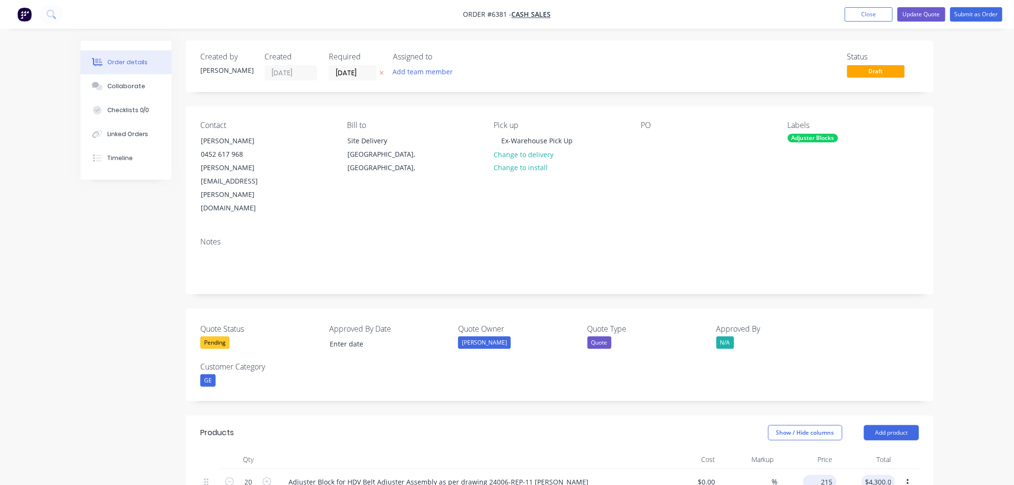
click at [822, 475] on input "215" at bounding box center [822, 482] width 30 height 14
type input "$215.25"
type input "$4,305.00"
click at [929, 16] on button "Update Quote" at bounding box center [921, 14] width 48 height 14
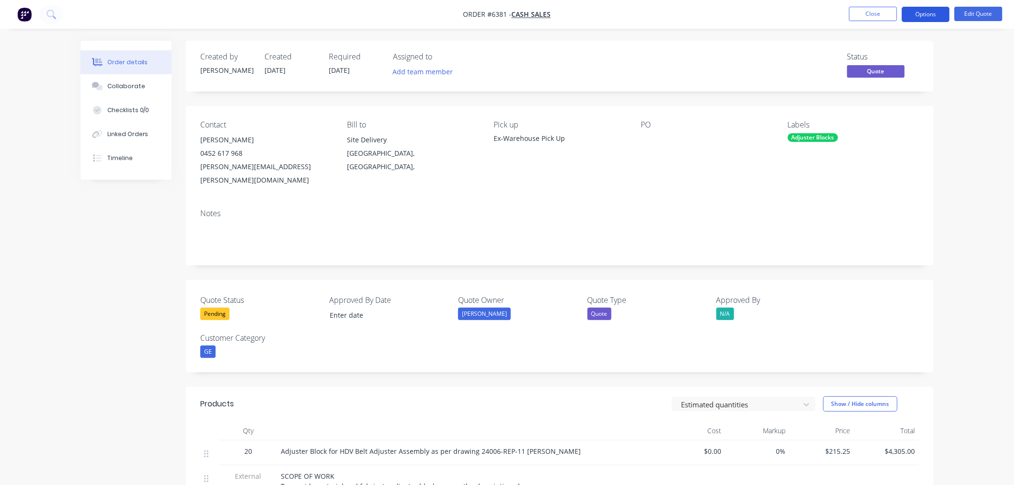
click at [918, 10] on button "Options" at bounding box center [926, 14] width 48 height 15
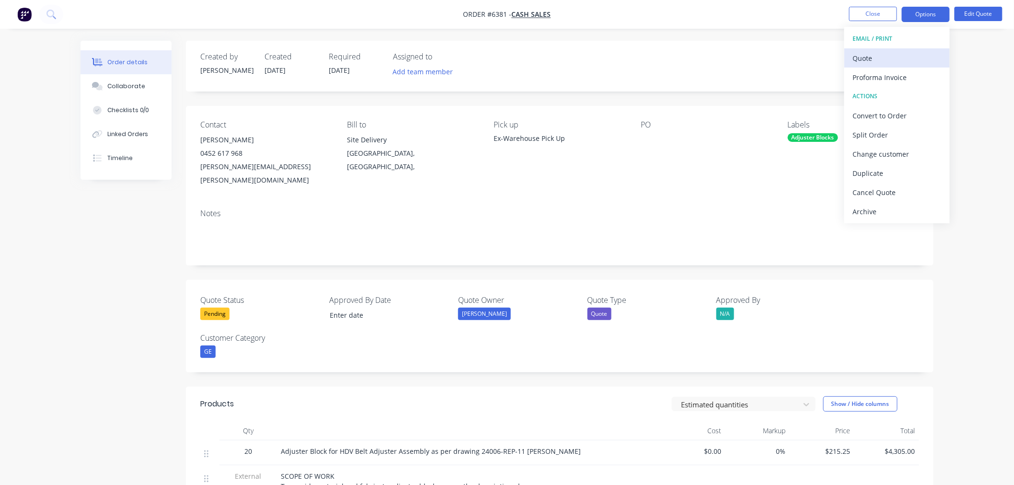
click at [878, 55] on div "Quote" at bounding box center [897, 58] width 88 height 14
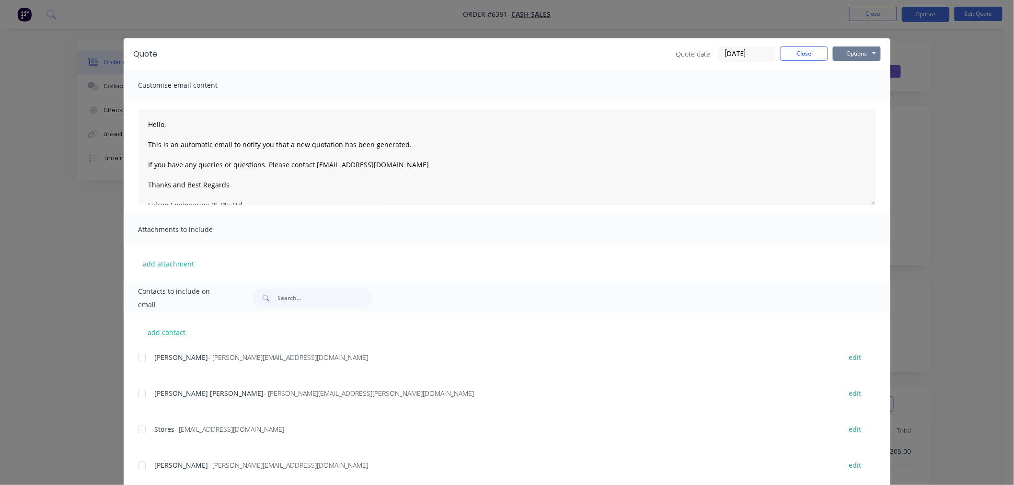
click at [868, 51] on button "Options" at bounding box center [857, 53] width 48 height 14
click at [861, 69] on button "Preview" at bounding box center [863, 71] width 61 height 16
click at [807, 53] on button "Close" at bounding box center [804, 53] width 48 height 14
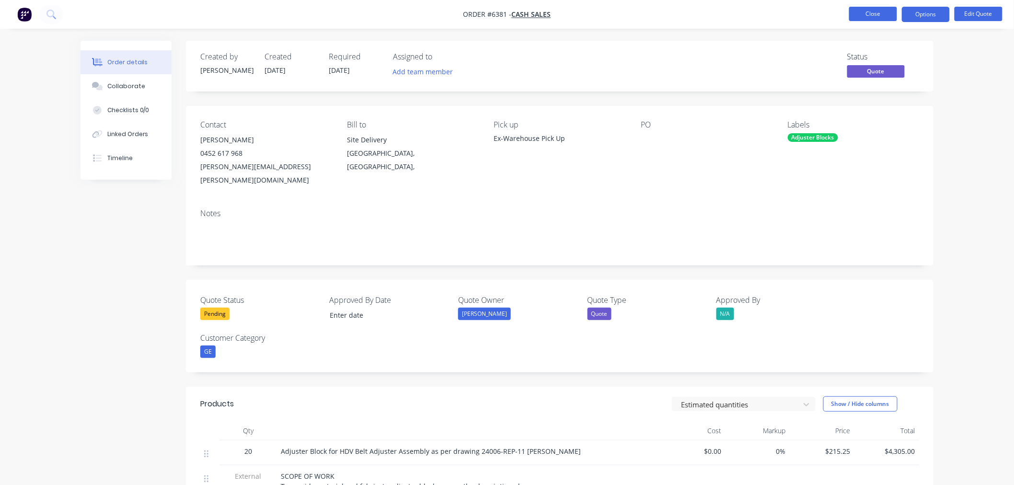
click at [856, 12] on button "Close" at bounding box center [873, 14] width 48 height 14
